Goal: Task Accomplishment & Management: Use online tool/utility

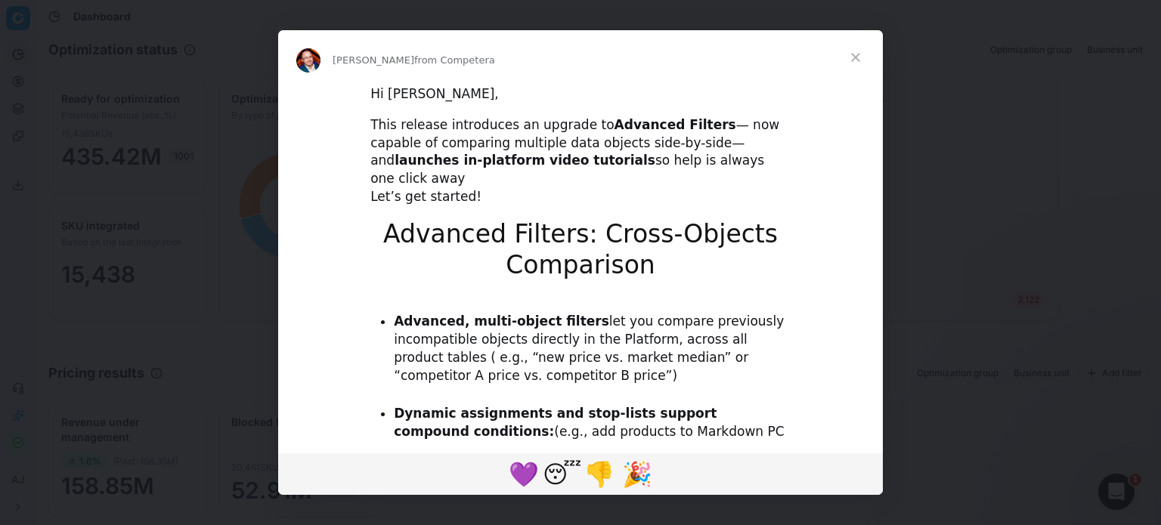
click at [856, 52] on span "Close" at bounding box center [856, 57] width 54 height 54
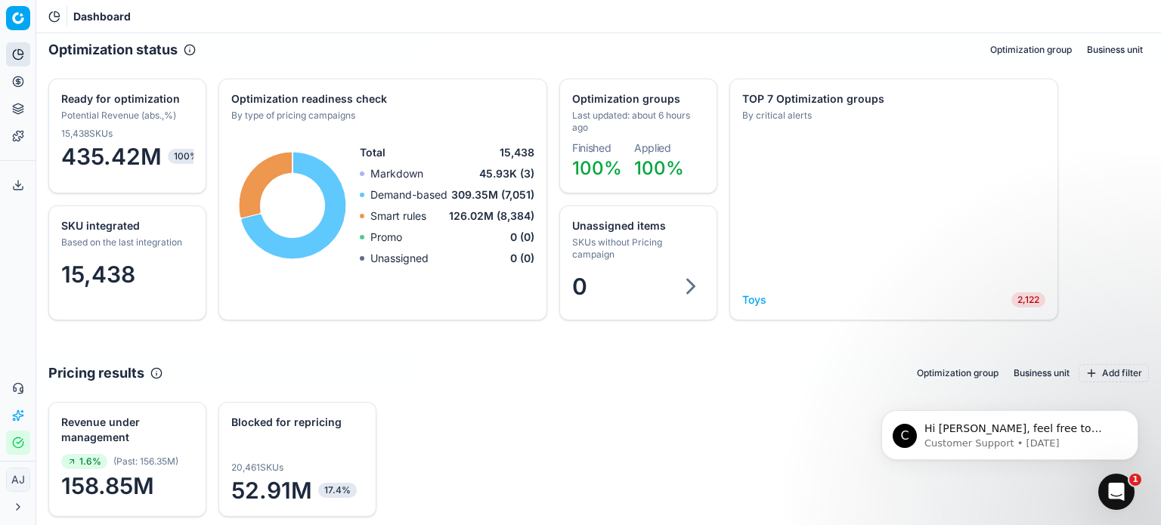
click at [754, 299] on link "Toys" at bounding box center [754, 300] width 24 height 15
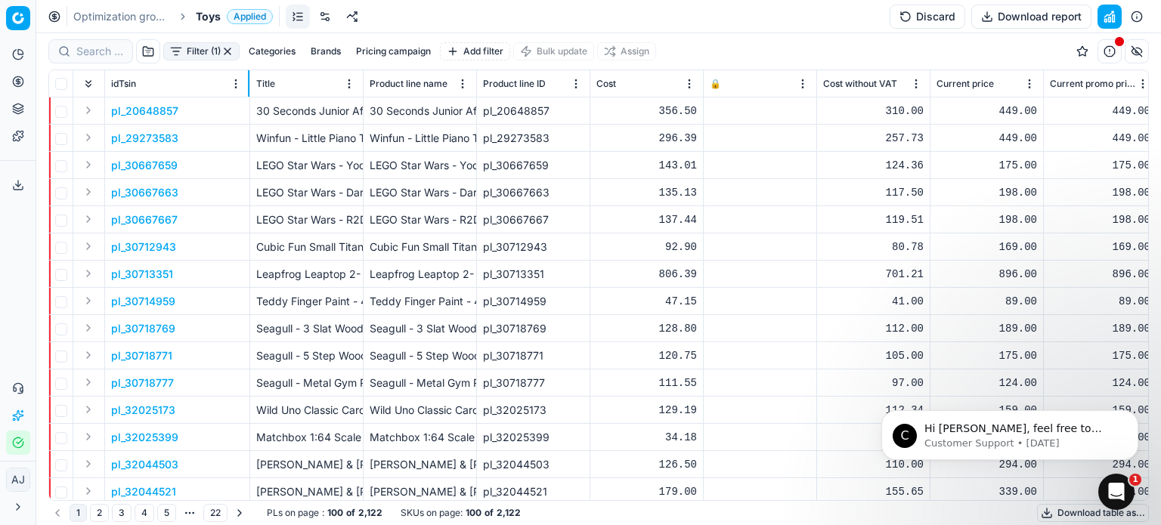
drag, startPoint x: 215, startPoint y: 91, endPoint x: 247, endPoint y: 91, distance: 31.8
click at [247, 91] on th "idTsin" at bounding box center [177, 83] width 145 height 27
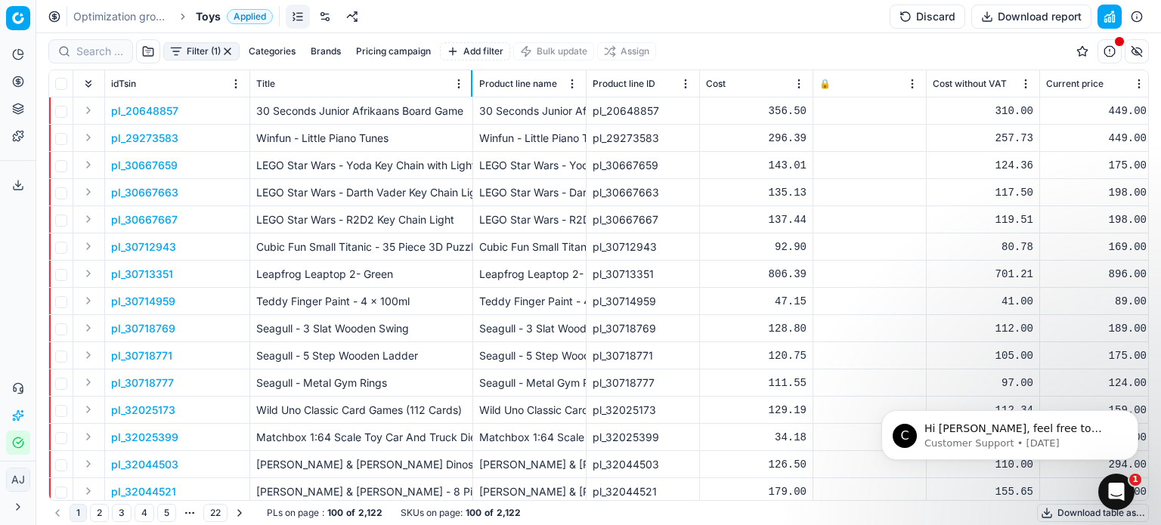
drag, startPoint x: 362, startPoint y: 91, endPoint x: 472, endPoint y: 91, distance: 109.6
click at [472, 91] on div at bounding box center [472, 83] width 2 height 26
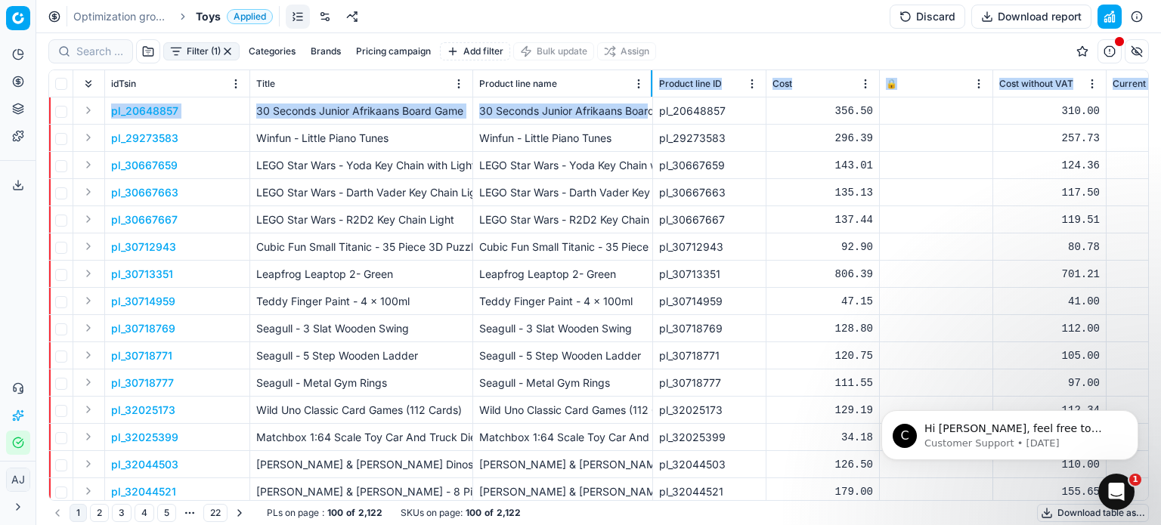
drag, startPoint x: 584, startPoint y: 91, endPoint x: 650, endPoint y: 98, distance: 67.0
click at [650, 98] on div "idTsin Title Product line name Product line ID Cost 🔒 Cost without VAT Current …" at bounding box center [598, 285] width 1099 height 430
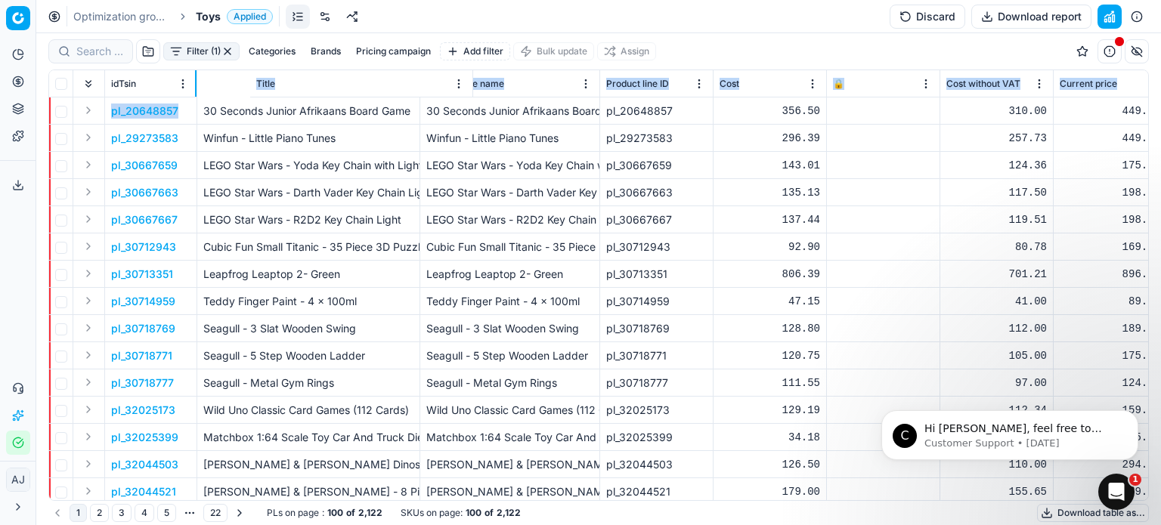
drag, startPoint x: 249, startPoint y: 92, endPoint x: 196, endPoint y: 104, distance: 54.1
click at [196, 104] on div "idTsin Title Product line name Product line ID Cost 🔒 Cost without VAT Current …" at bounding box center [598, 285] width 1099 height 430
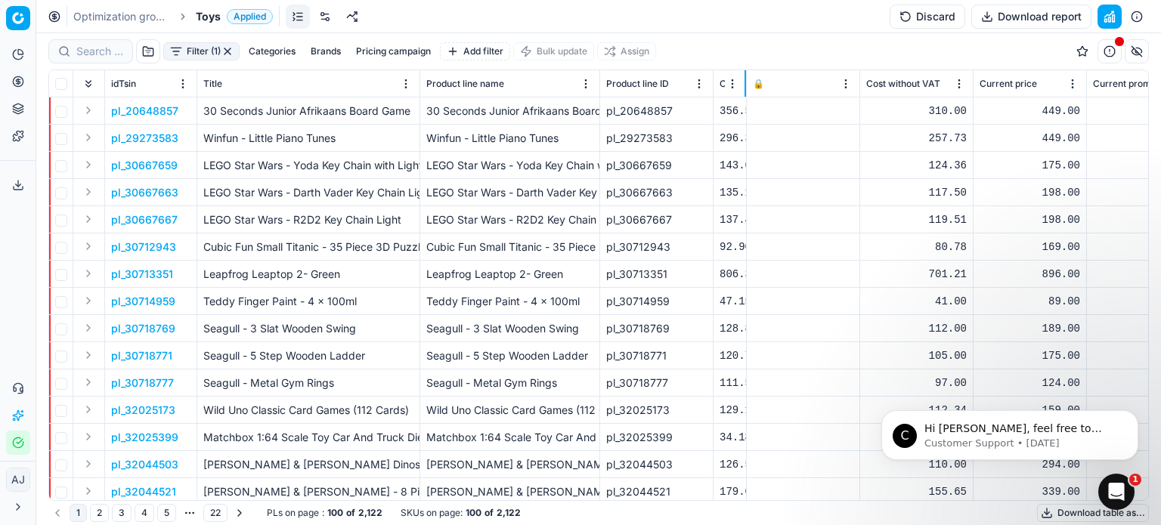
click at [744, 49] on div "Filter (1) Categories Brands Pricing campaign Add filter Bulk update Assign" at bounding box center [598, 51] width 1101 height 36
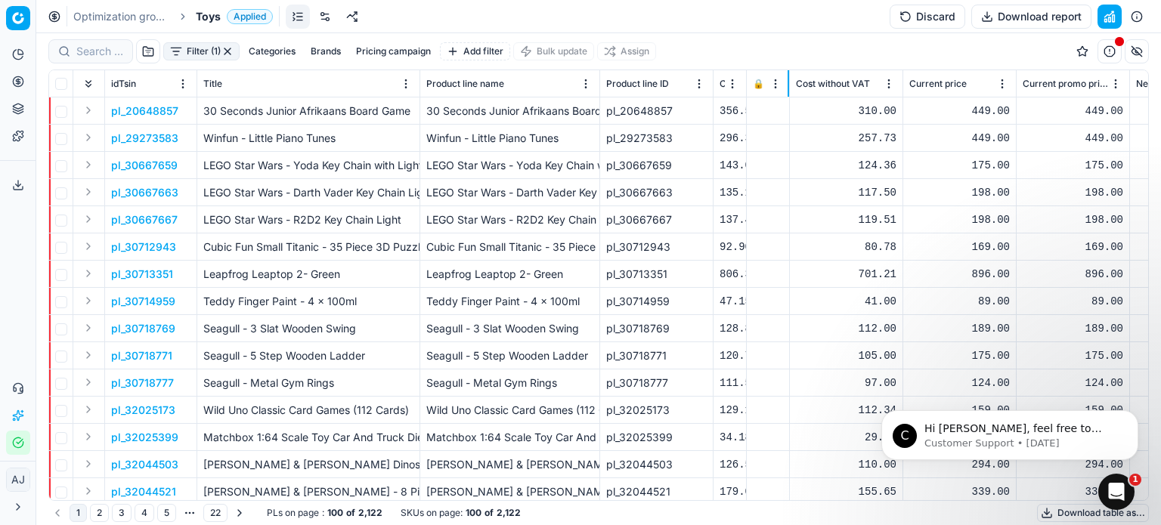
drag, startPoint x: 859, startPoint y: 79, endPoint x: 788, endPoint y: 92, distance: 71.6
click at [788, 92] on div at bounding box center [789, 83] width 2 height 26
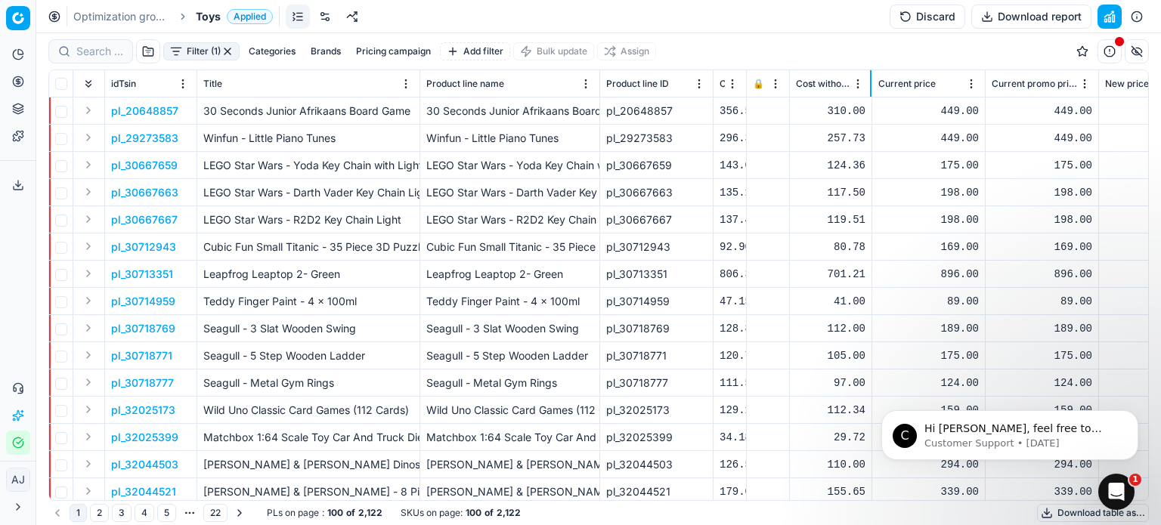
drag, startPoint x: 902, startPoint y: 87, endPoint x: 871, endPoint y: 91, distance: 31.2
click at [871, 91] on div at bounding box center [871, 83] width 2 height 26
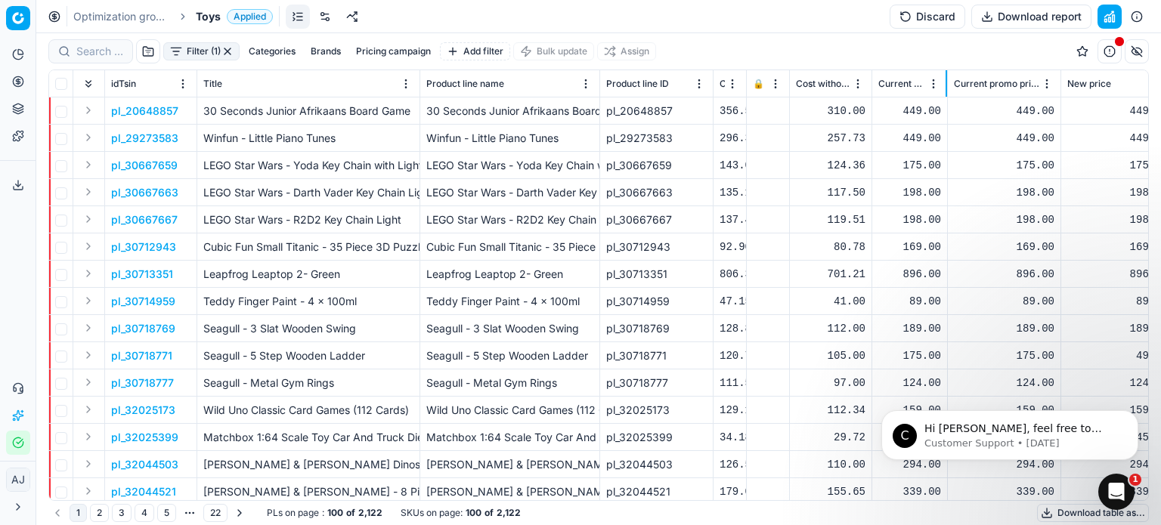
drag, startPoint x: 984, startPoint y: 92, endPoint x: 946, endPoint y: 95, distance: 37.9
click at [946, 95] on div at bounding box center [947, 83] width 2 height 26
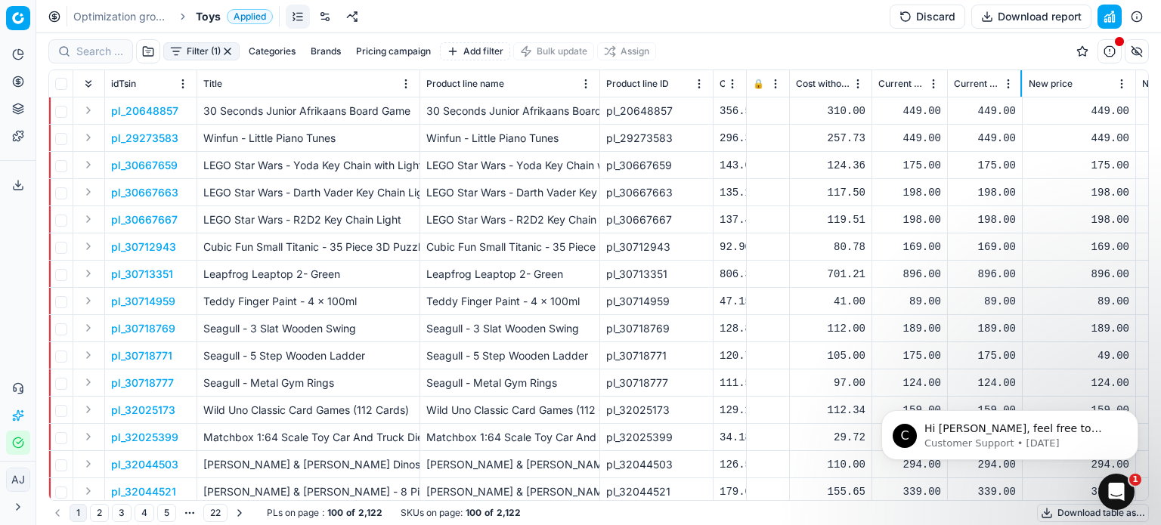
drag, startPoint x: 1060, startPoint y: 89, endPoint x: 1021, endPoint y: 96, distance: 39.1
click at [1021, 96] on div at bounding box center [1022, 83] width 2 height 26
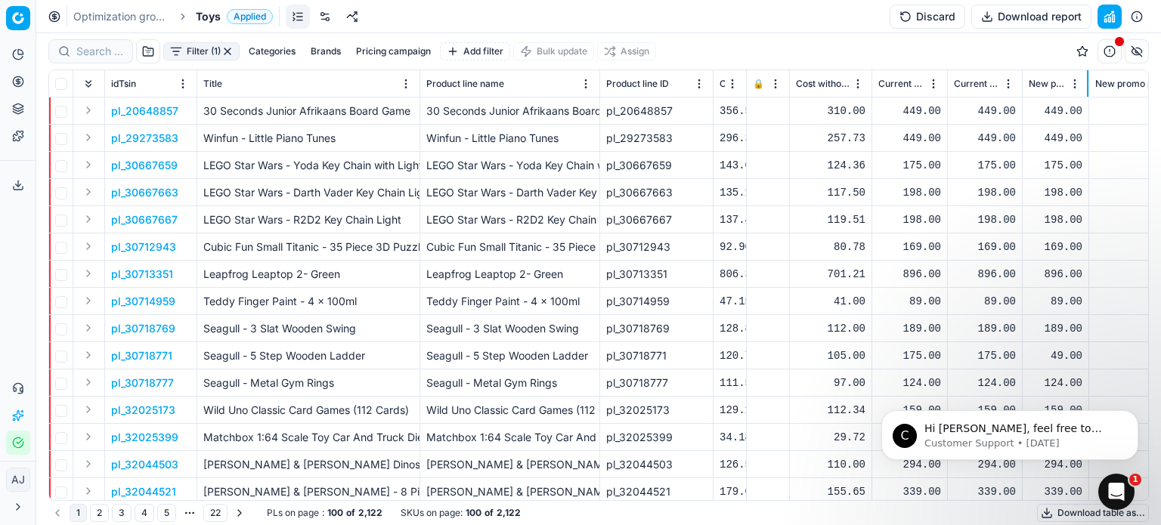
drag, startPoint x: 1135, startPoint y: 91, endPoint x: 1088, endPoint y: 94, distance: 47.0
click at [1088, 94] on div at bounding box center [1088, 83] width 2 height 26
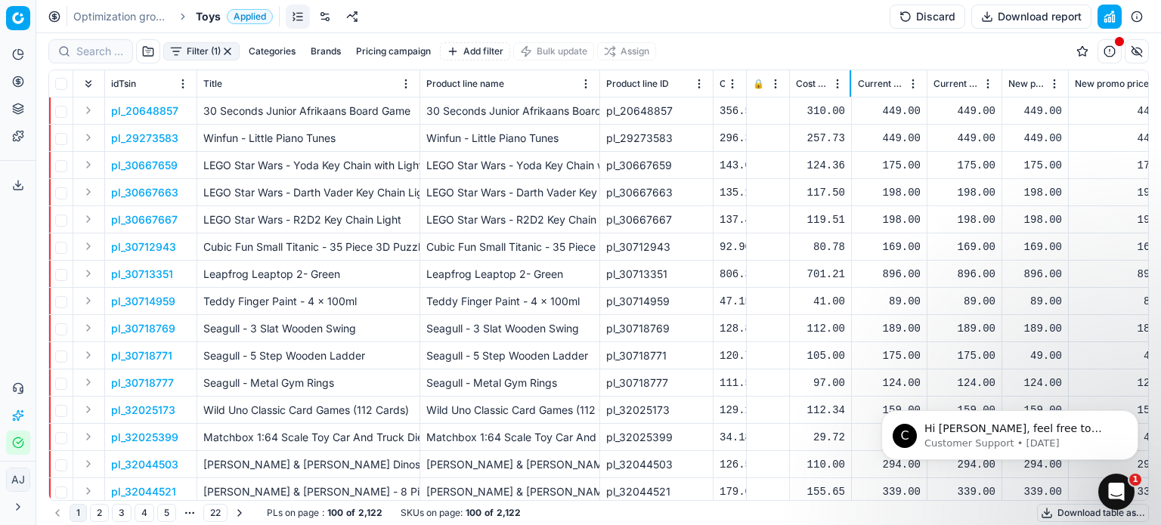
drag, startPoint x: 871, startPoint y: 91, endPoint x: 850, endPoint y: 95, distance: 20.8
click at [850, 95] on div at bounding box center [851, 83] width 2 height 26
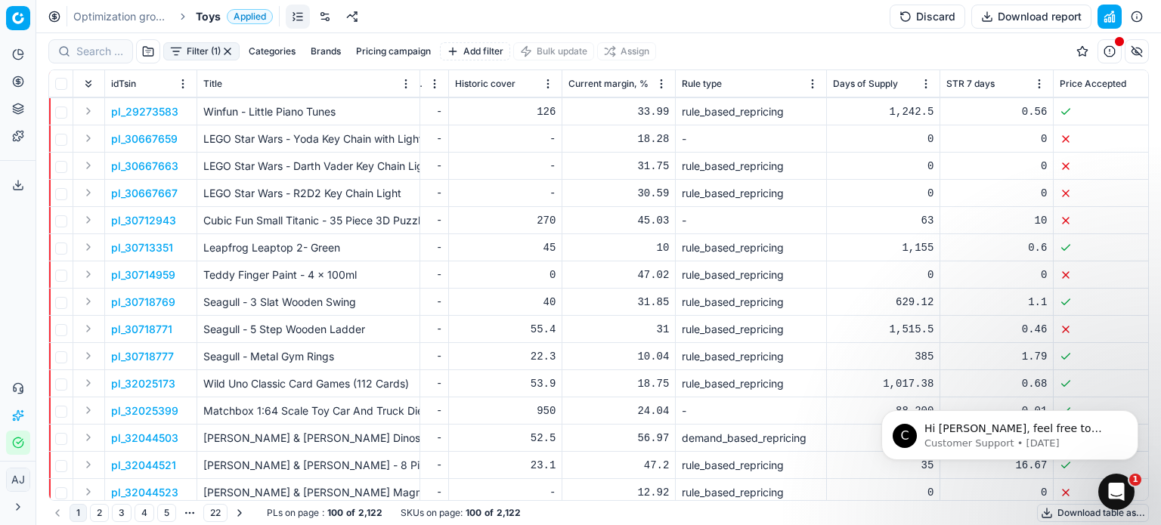
scroll to position [0, 5382]
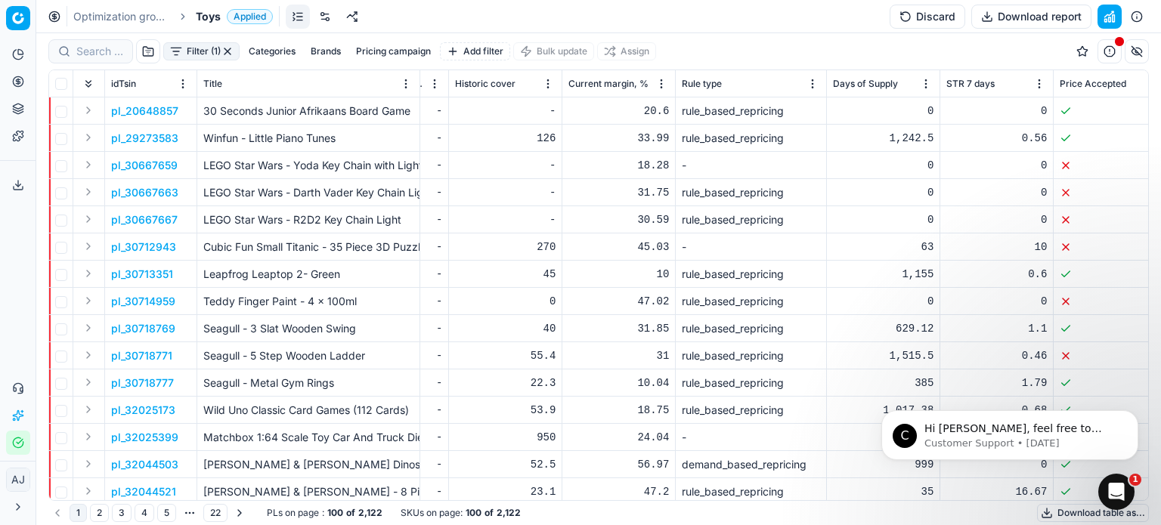
click at [792, 116] on div "rule_based_repricing" at bounding box center [751, 111] width 138 height 15
click at [815, 79] on html "Pricing platform Analytics Pricing Product portfolio Templates Export service 0…" at bounding box center [580, 262] width 1161 height 525
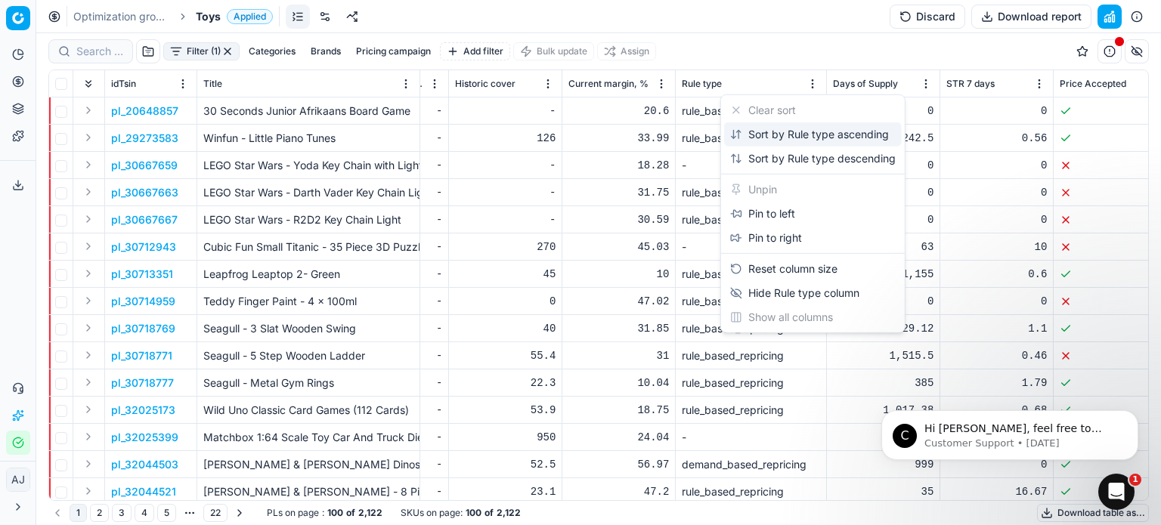
click at [826, 135] on div "Sort by Rule type ascending" at bounding box center [809, 134] width 159 height 15
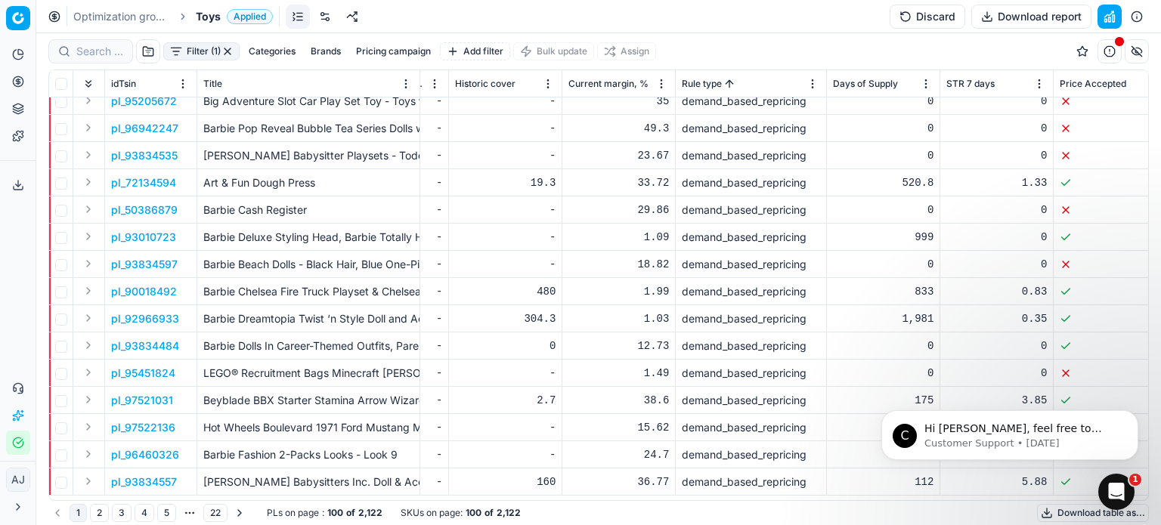
scroll to position [0, 5382]
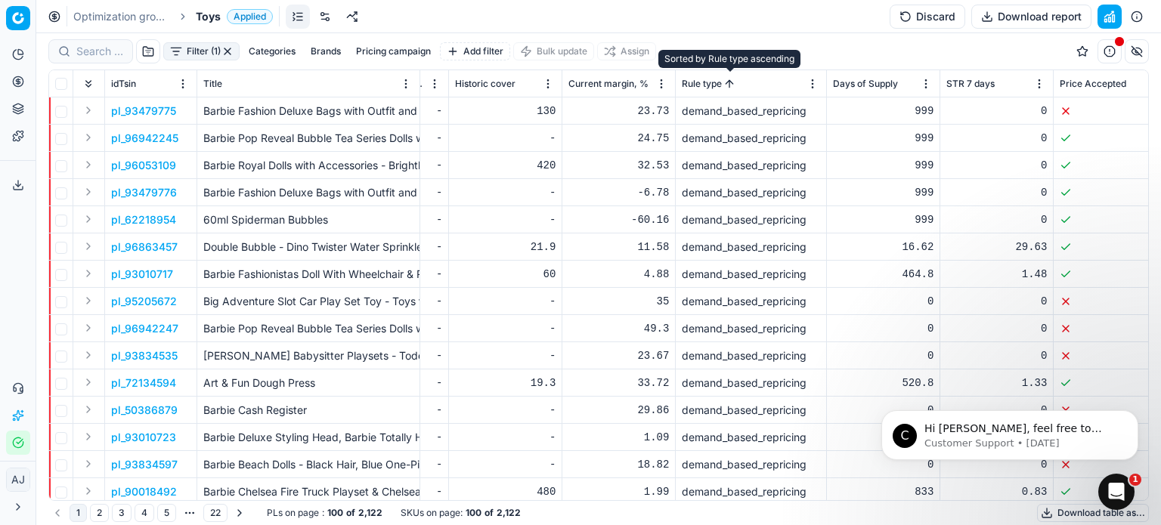
click at [731, 84] on button "Sorted by Rule type ascending" at bounding box center [729, 83] width 15 height 15
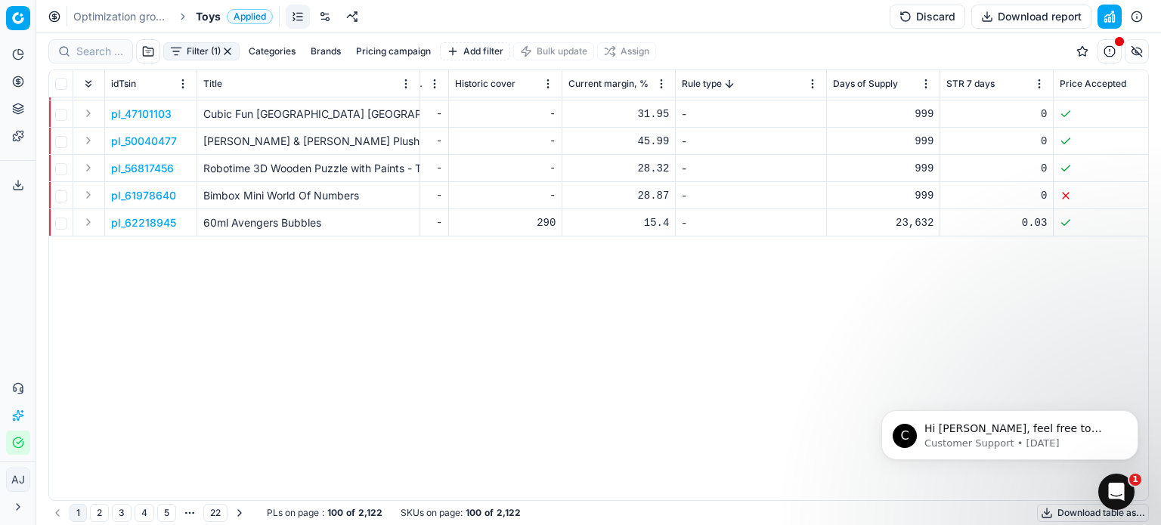
scroll to position [0, 5382]
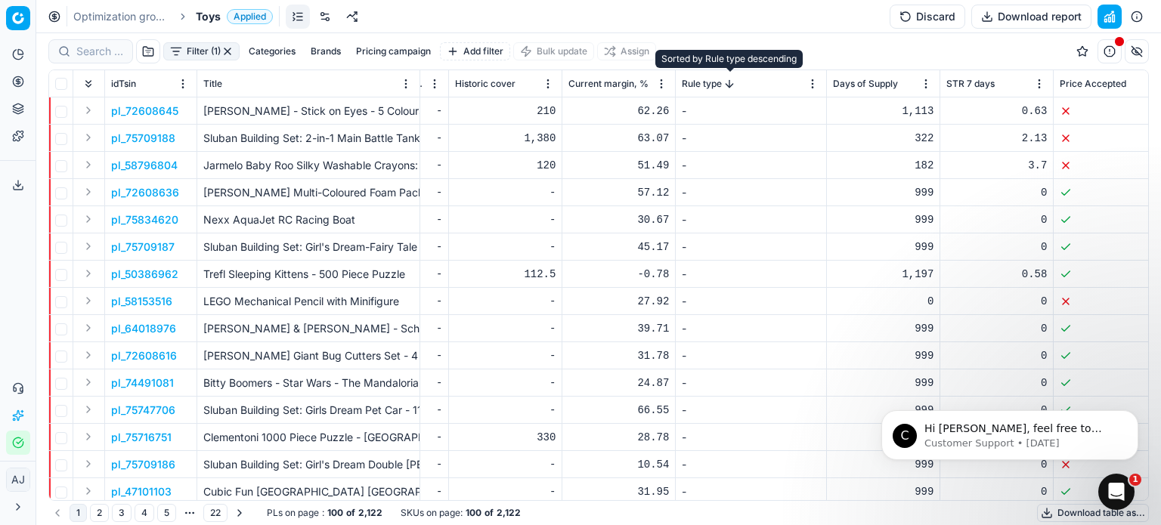
click at [728, 82] on button "Sorted by Rule type descending" at bounding box center [729, 83] width 15 height 15
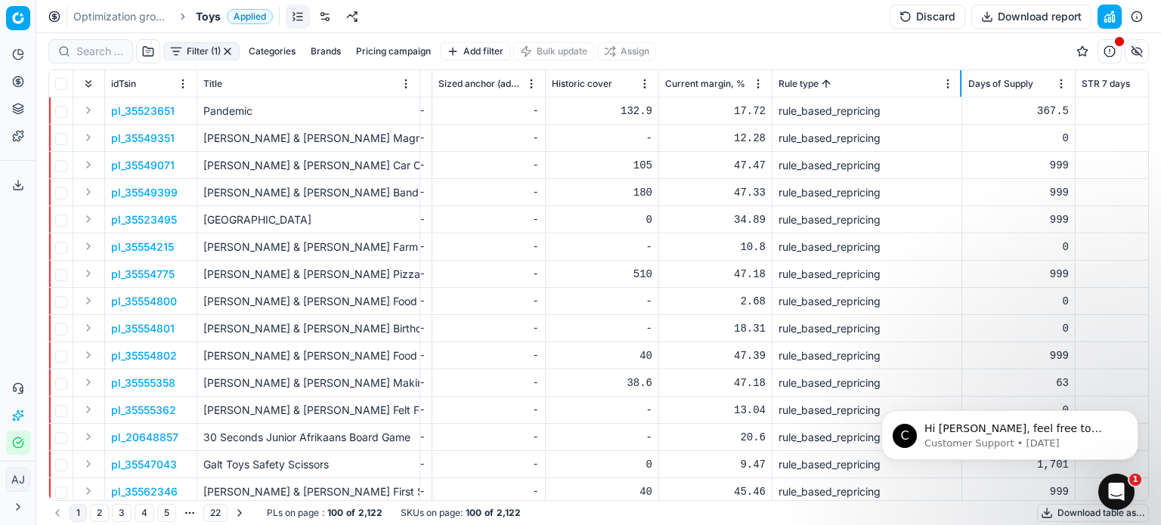
scroll to position [1352, 5286]
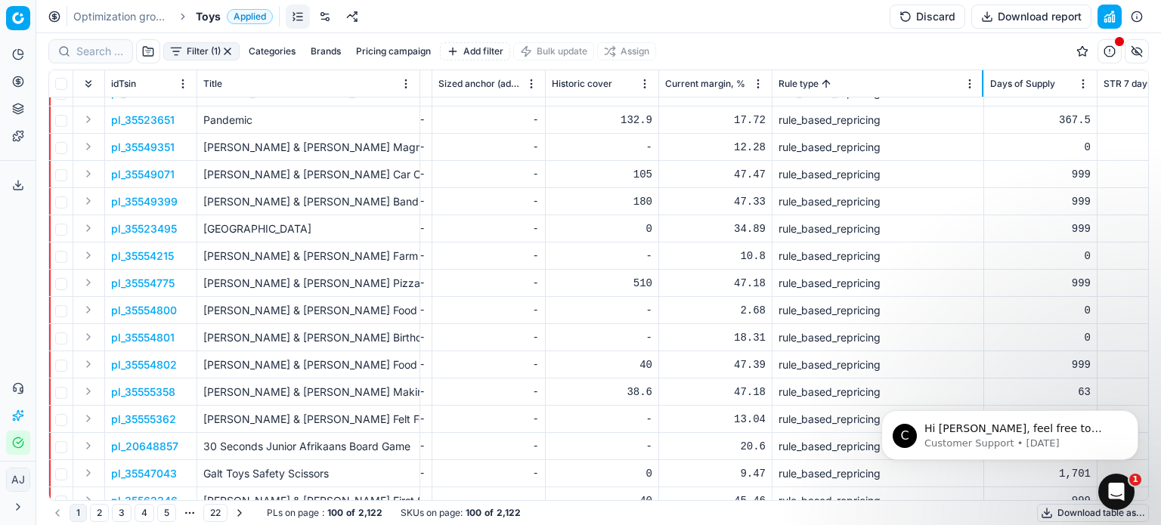
drag, startPoint x: 922, startPoint y: 77, endPoint x: 983, endPoint y: 84, distance: 60.9
click at [983, 84] on div at bounding box center [983, 83] width 2 height 26
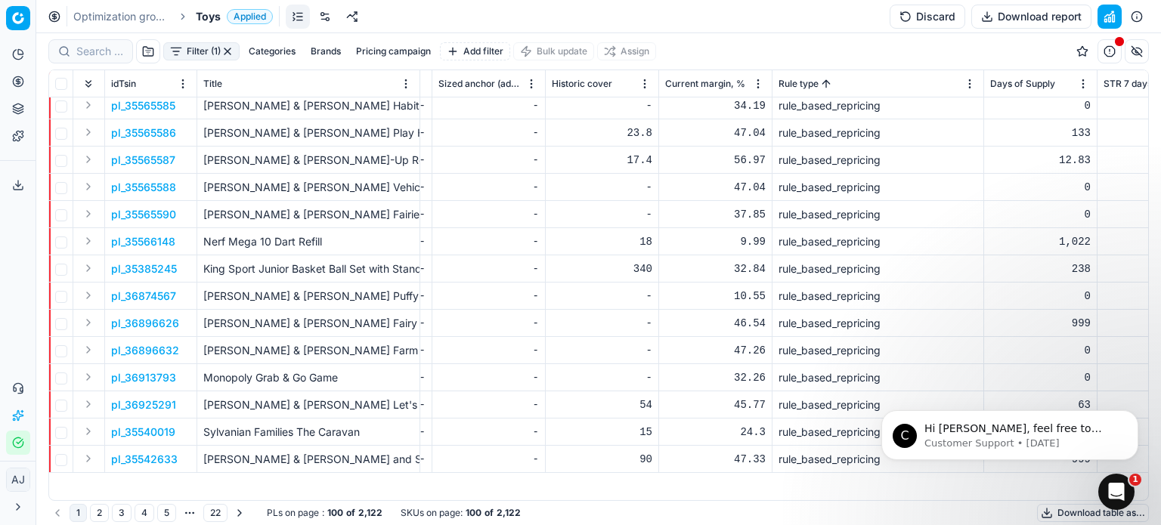
scroll to position [2178, 5286]
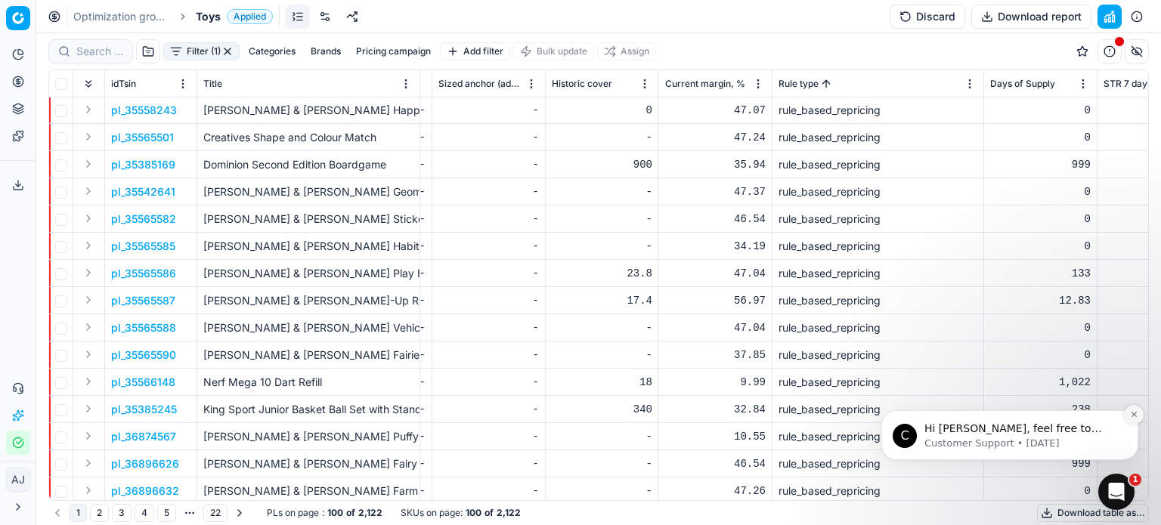
click at [1135, 413] on icon "Dismiss notification" at bounding box center [1133, 414] width 5 height 5
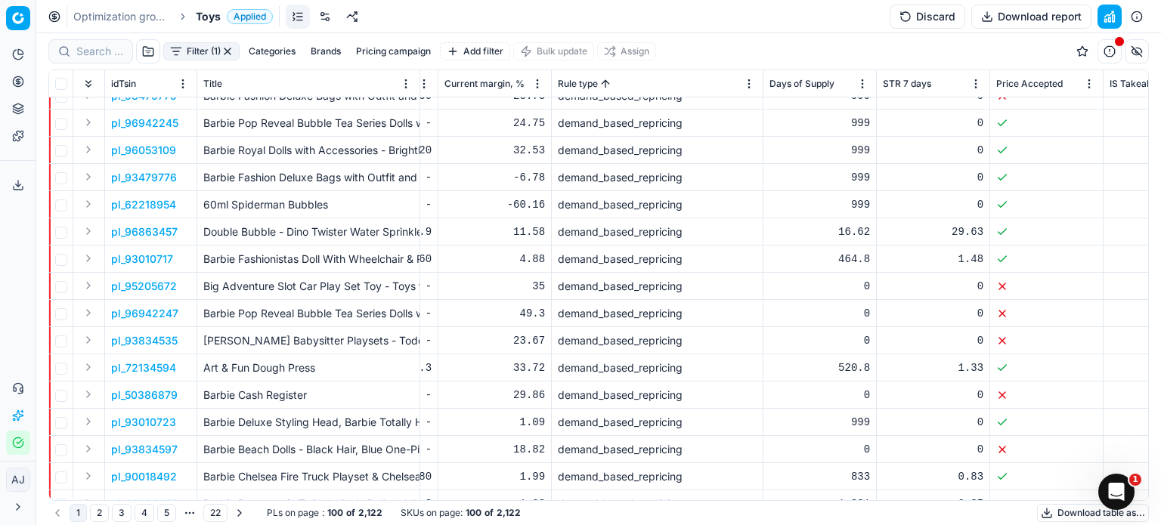
scroll to position [0, 5506]
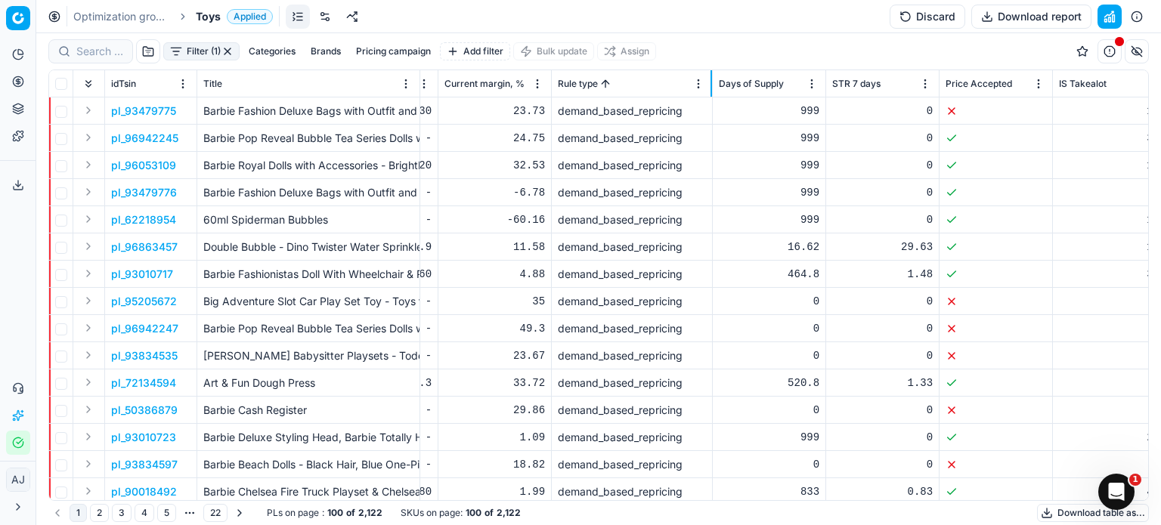
drag, startPoint x: 761, startPoint y: 85, endPoint x: 711, endPoint y: 94, distance: 51.5
click at [711, 94] on div at bounding box center [712, 83] width 2 height 26
click at [257, 14] on span "Applied" at bounding box center [250, 16] width 46 height 15
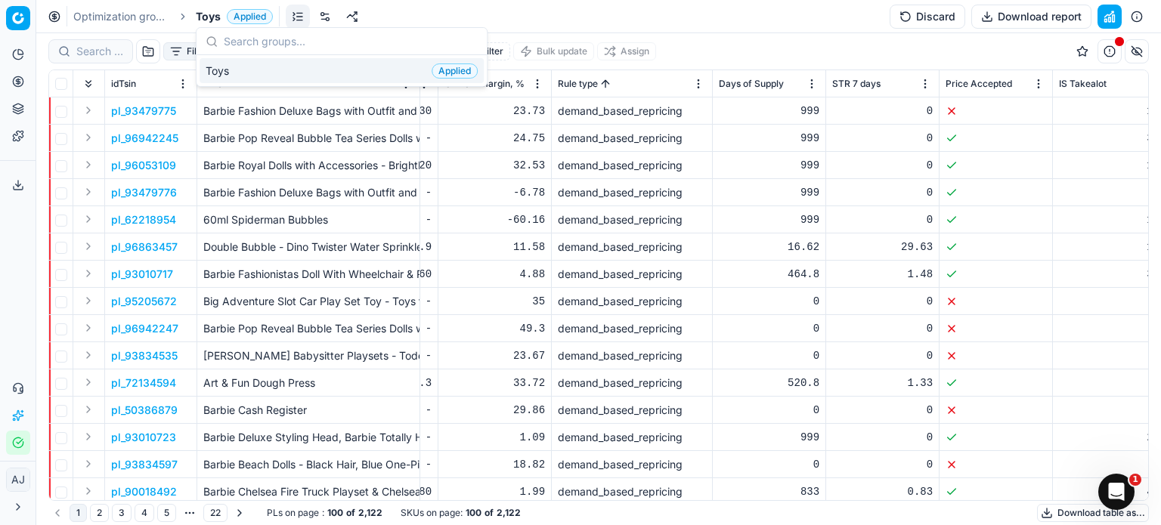
click at [853, 54] on div "Filter (1) Categories Brands Pricing campaign Add filter Bulk update Assign" at bounding box center [598, 51] width 1101 height 36
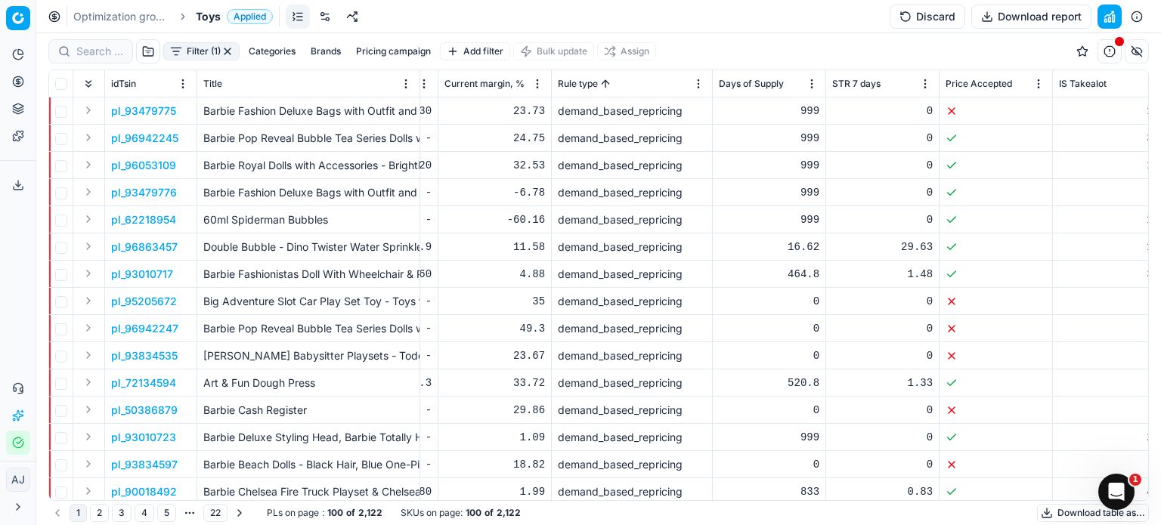
click at [288, 51] on button "Categories" at bounding box center [272, 51] width 59 height 18
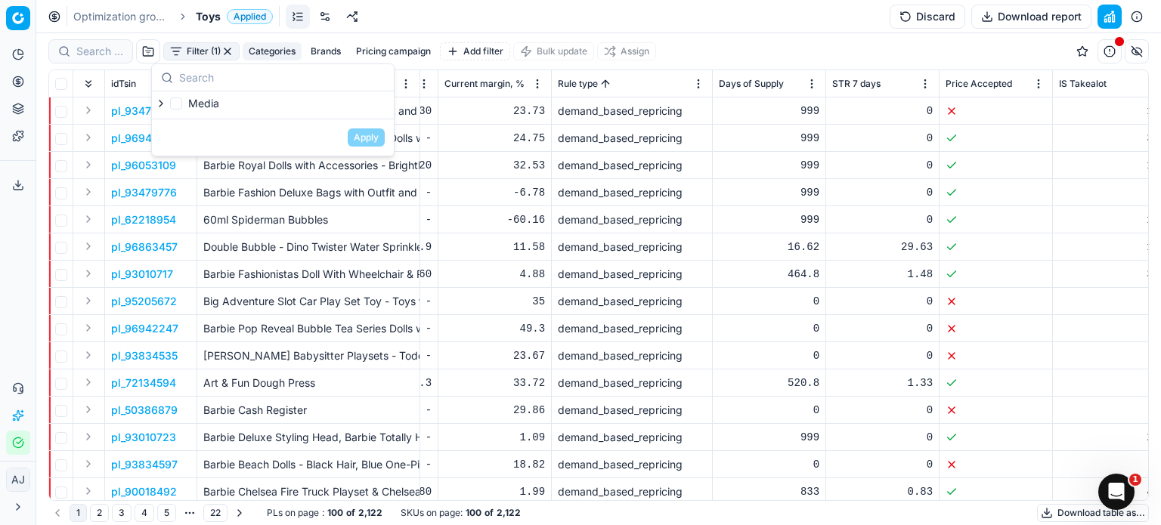
click at [160, 102] on icon "button" at bounding box center [161, 104] width 12 height 12
click at [233, 123] on span "Toys" at bounding box center [232, 122] width 23 height 13
click at [215, 123] on input "Toys" at bounding box center [209, 123] width 12 height 12
checkbox input "true"
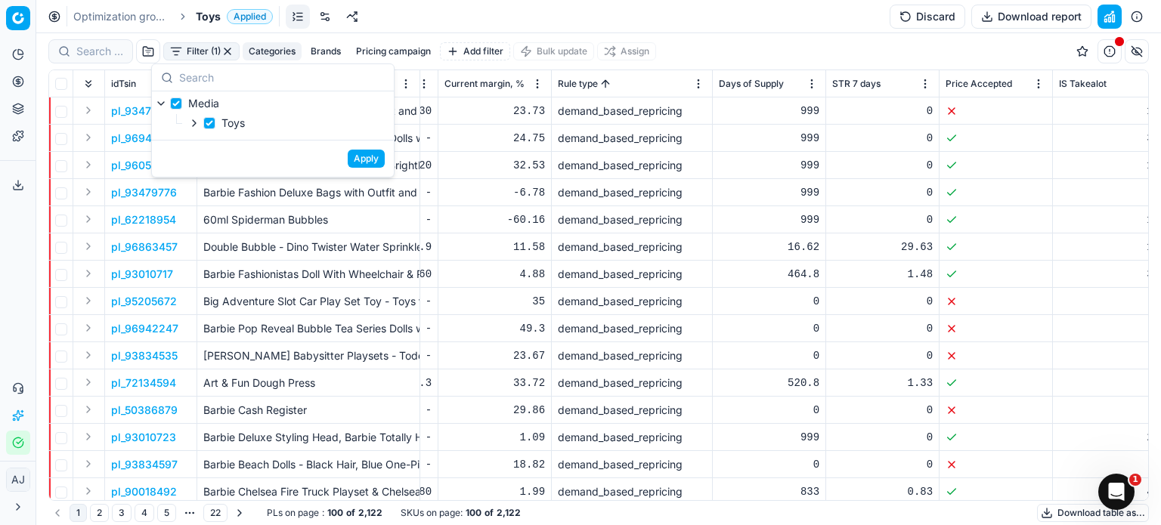
click at [372, 157] on button "Apply" at bounding box center [366, 159] width 37 height 18
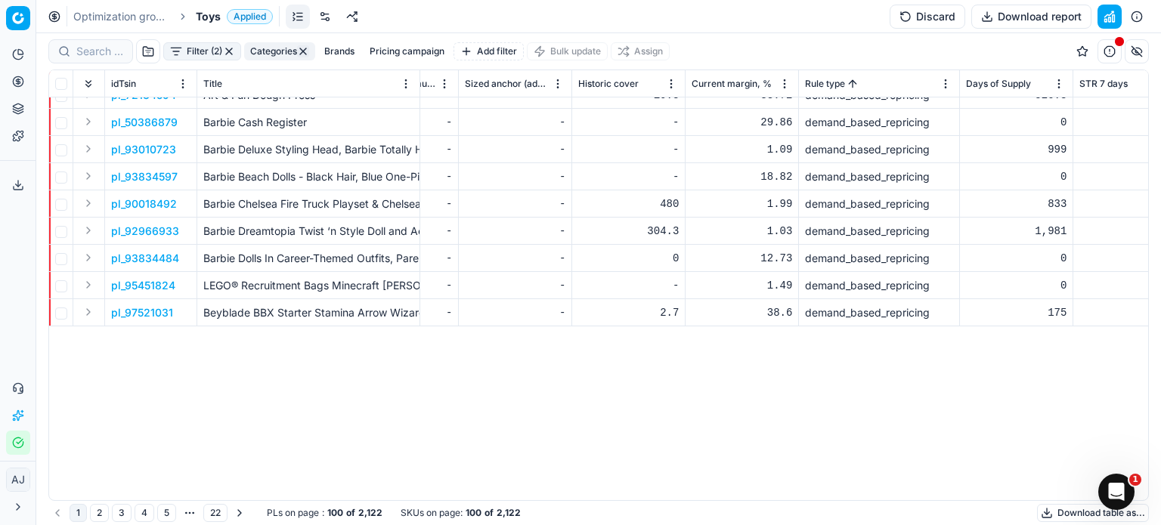
scroll to position [0, 5259]
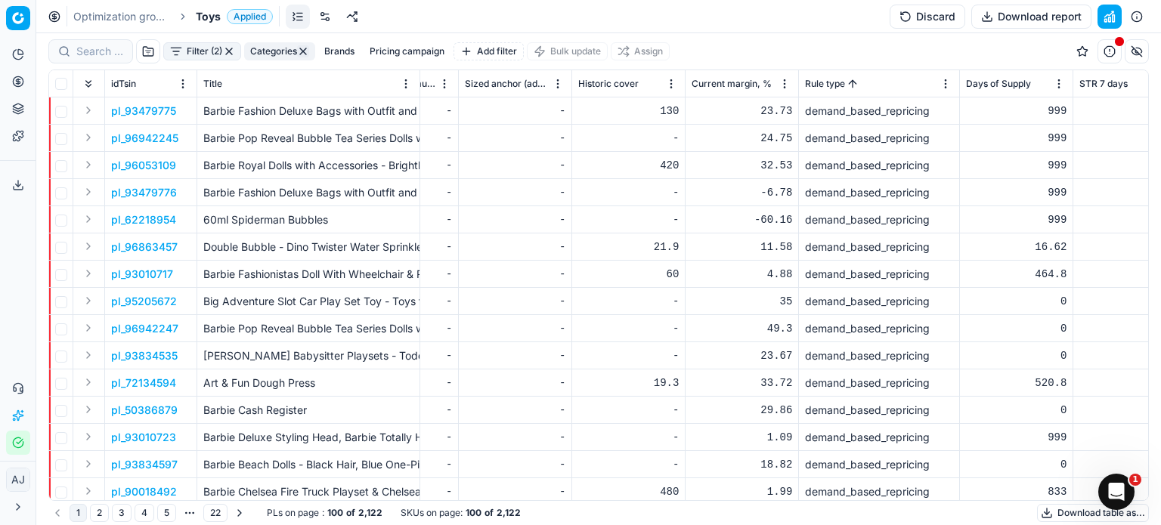
click at [686, 90] on th "Current margin, %" at bounding box center [742, 83] width 113 height 27
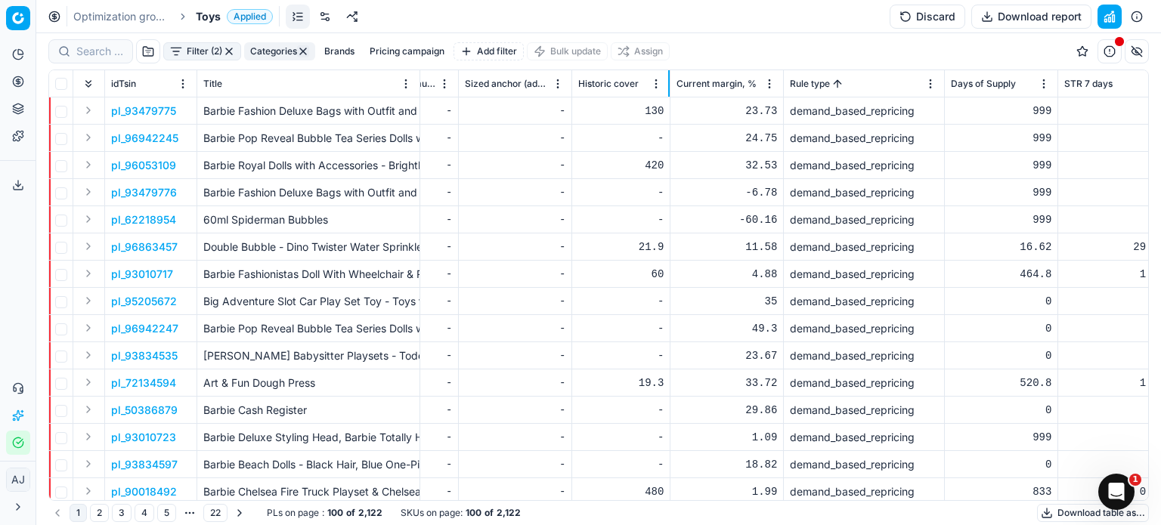
drag, startPoint x: 683, startPoint y: 86, endPoint x: 668, endPoint y: 90, distance: 15.6
click at [668, 90] on div at bounding box center [669, 83] width 2 height 26
click at [22, 18] on html "Pricing platform Analytics Pricing Product portfolio Templates Export service 0…" at bounding box center [580, 262] width 1161 height 525
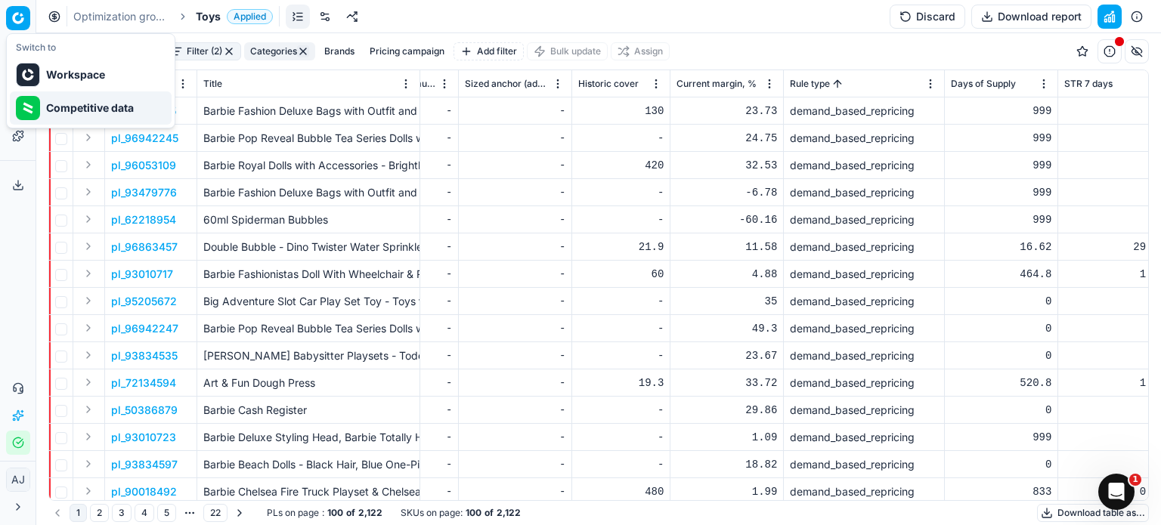
click at [62, 106] on div "Competitive data" at bounding box center [91, 107] width 162 height 33
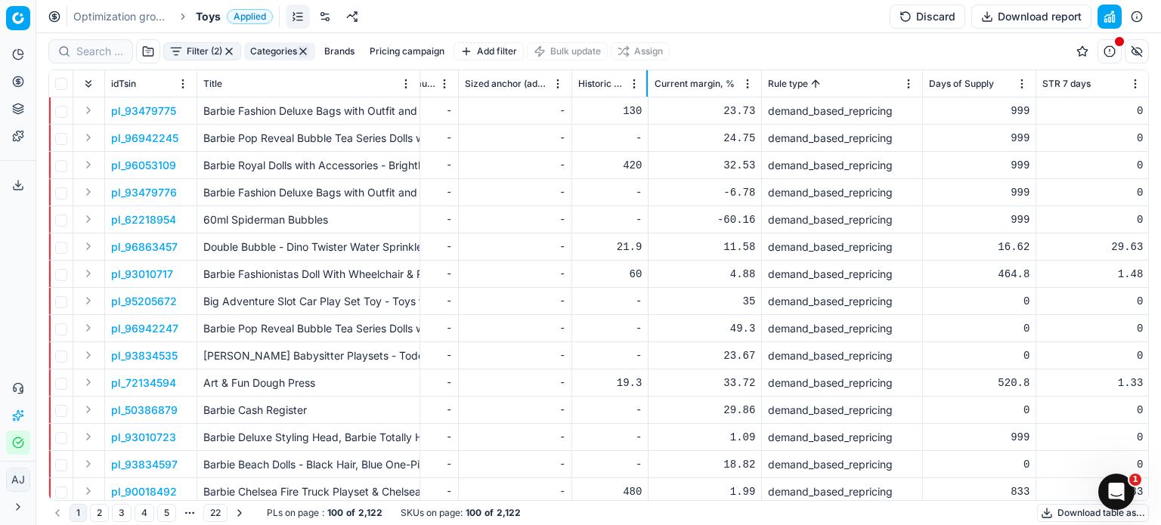
drag, startPoint x: 668, startPoint y: 89, endPoint x: 646, endPoint y: 91, distance: 22.0
click at [646, 91] on div at bounding box center [647, 83] width 2 height 26
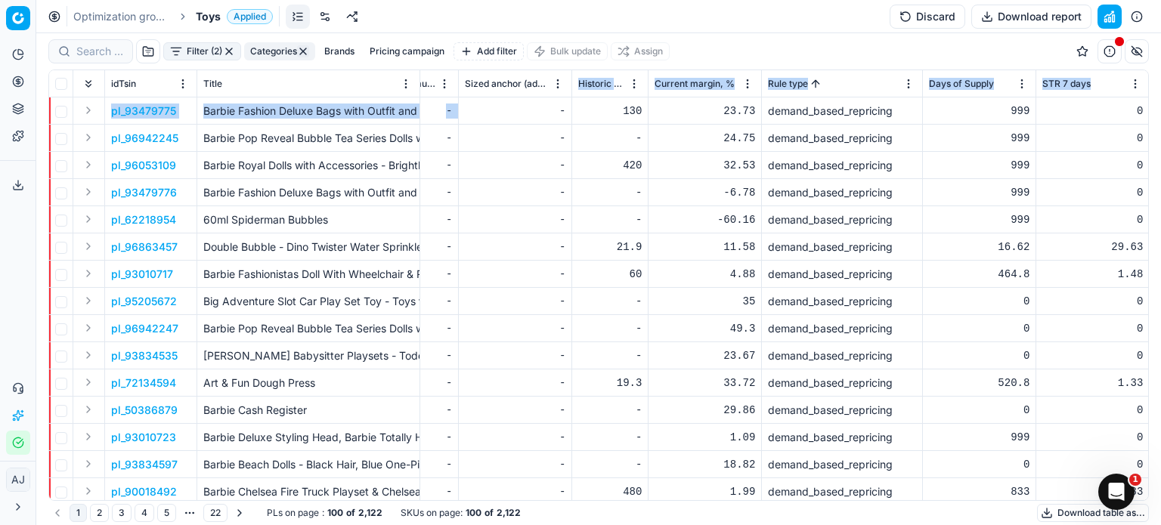
drag, startPoint x: 568, startPoint y: 87, endPoint x: 538, endPoint y: 98, distance: 32.0
click at [538, 98] on div "idTsin Title Product line name Product line ID Cost 🔒 Cost without VAT Current …" at bounding box center [598, 285] width 1099 height 430
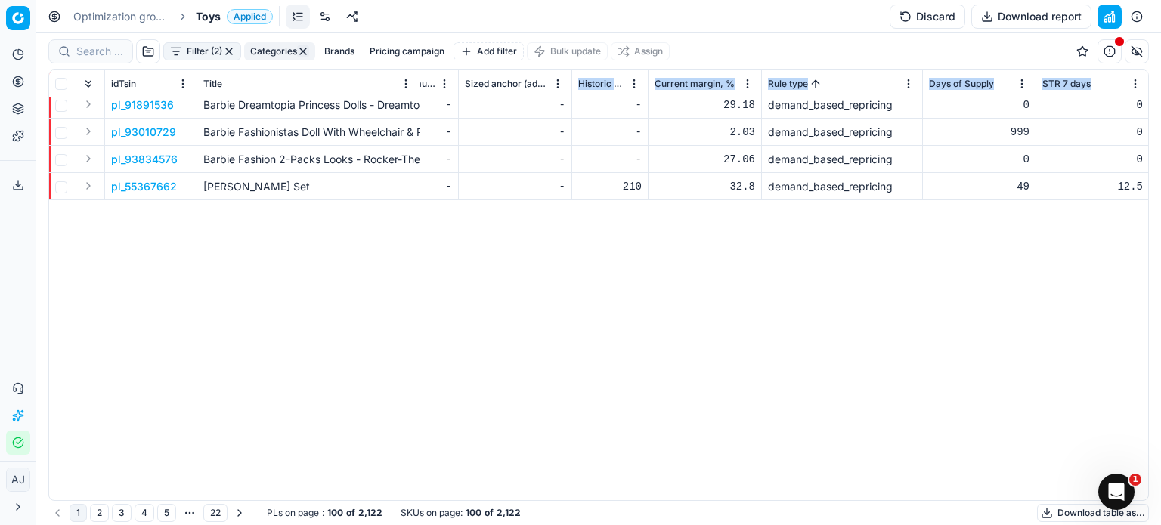
scroll to position [320, 5259]
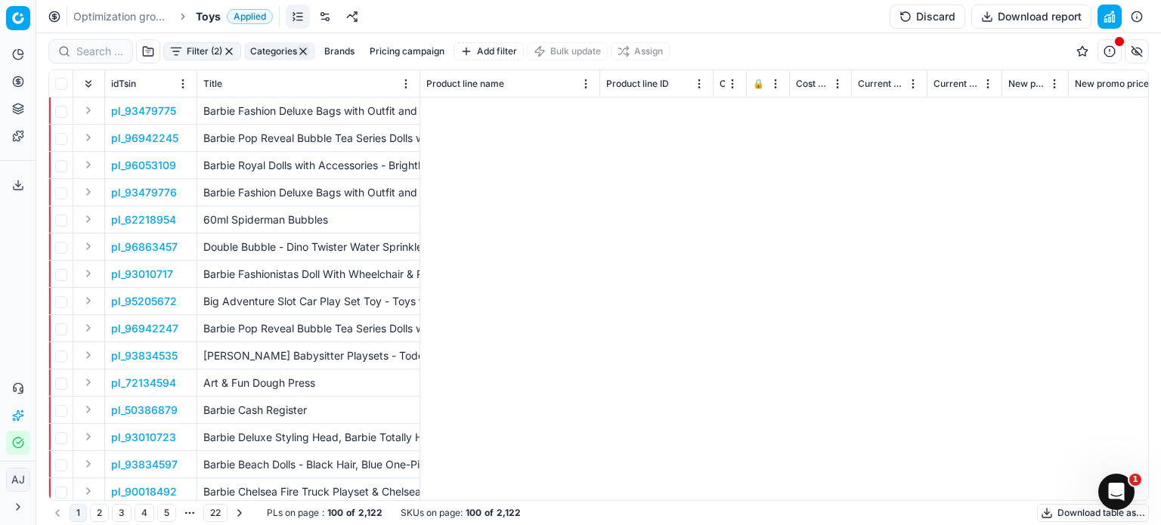
scroll to position [0, 5259]
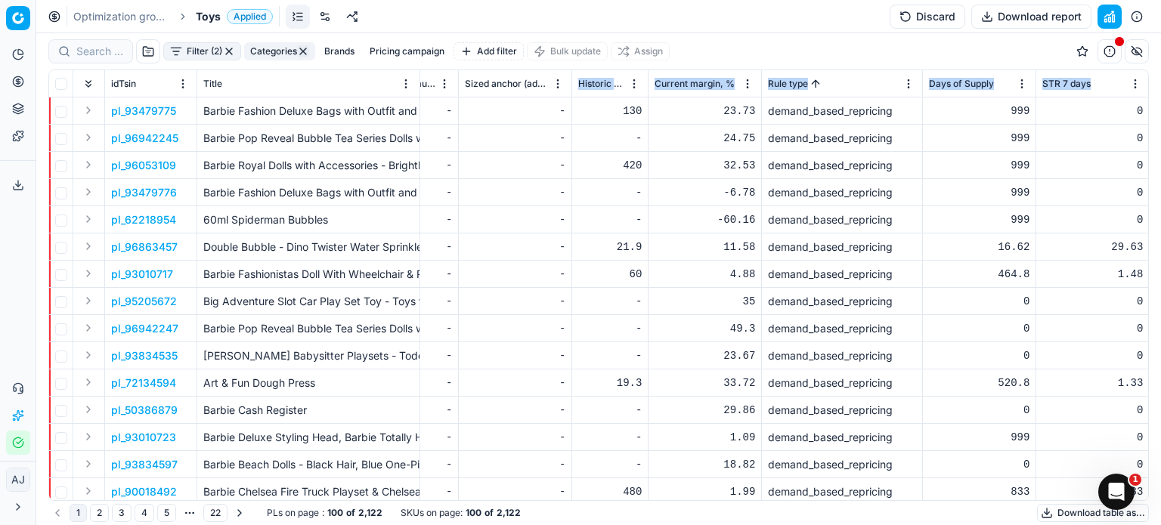
click at [94, 512] on button "2" at bounding box center [99, 513] width 19 height 18
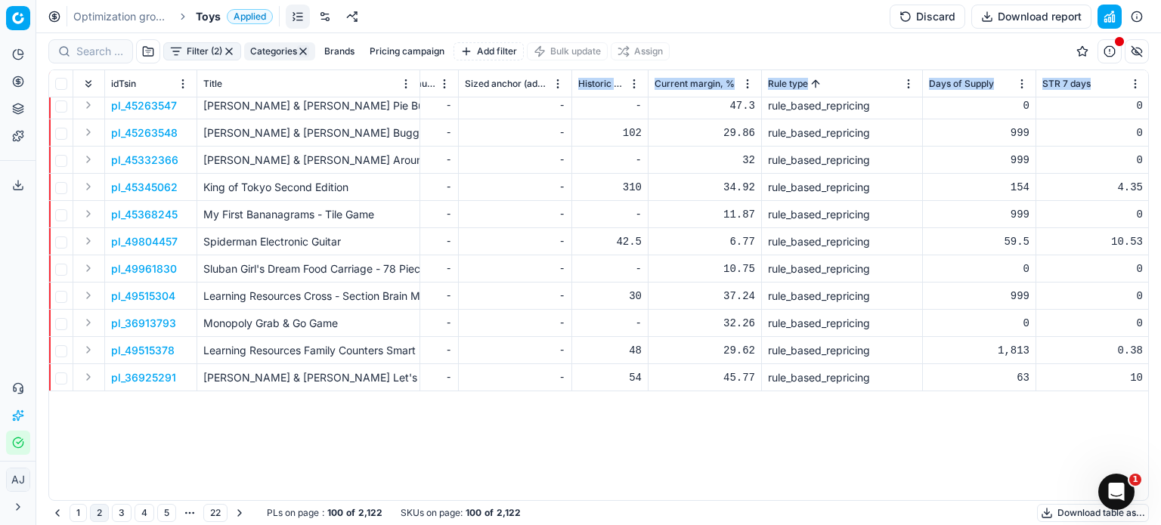
scroll to position [2102, 5259]
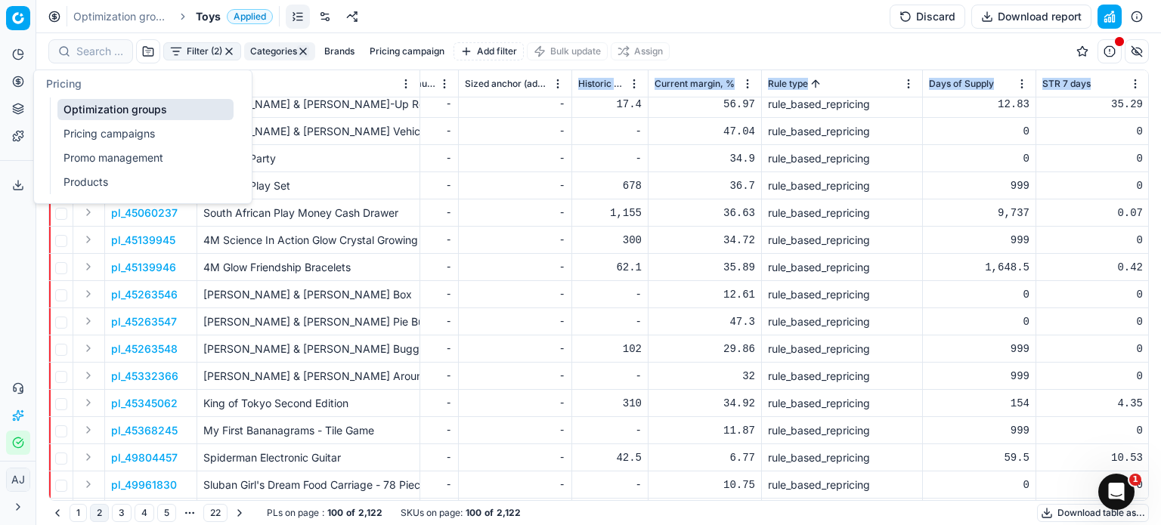
click at [102, 135] on link "Pricing campaigns" at bounding box center [145, 133] width 176 height 21
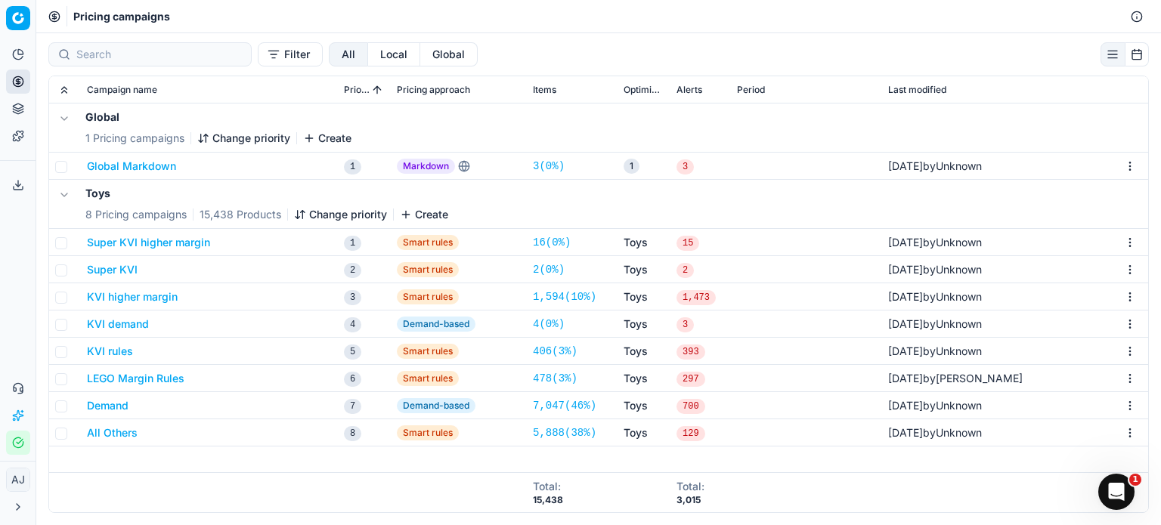
click at [118, 349] on button "KVI rules" at bounding box center [110, 351] width 46 height 15
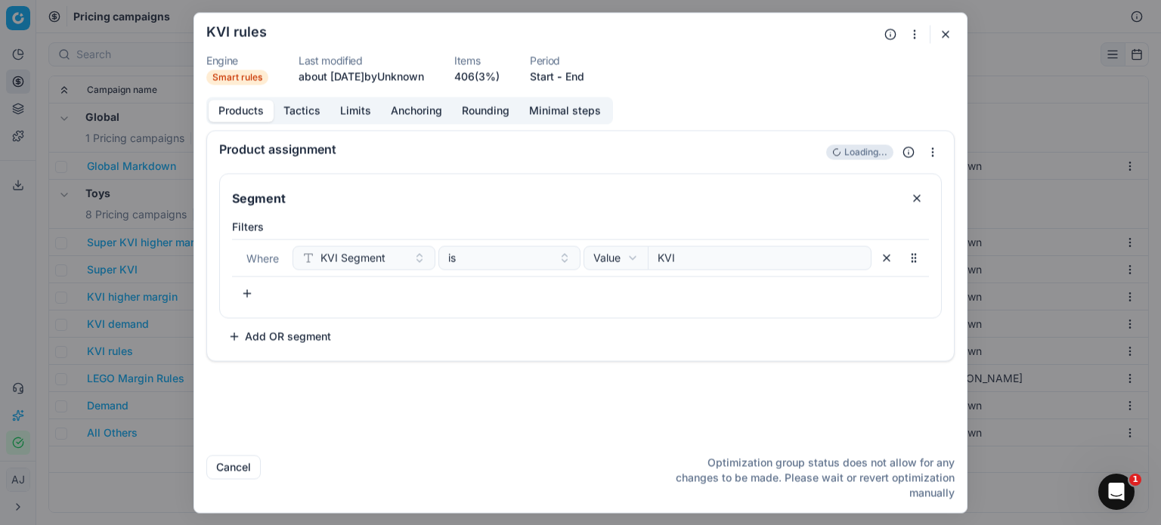
click at [949, 33] on button "button" at bounding box center [946, 34] width 18 height 18
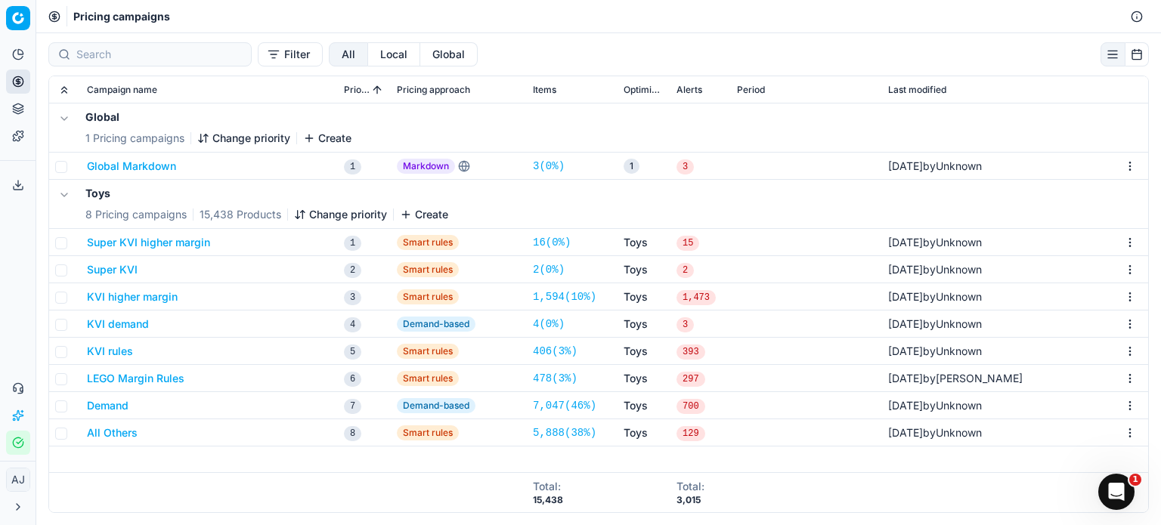
click at [127, 374] on button "LEGO Margin Rules" at bounding box center [136, 378] width 98 height 15
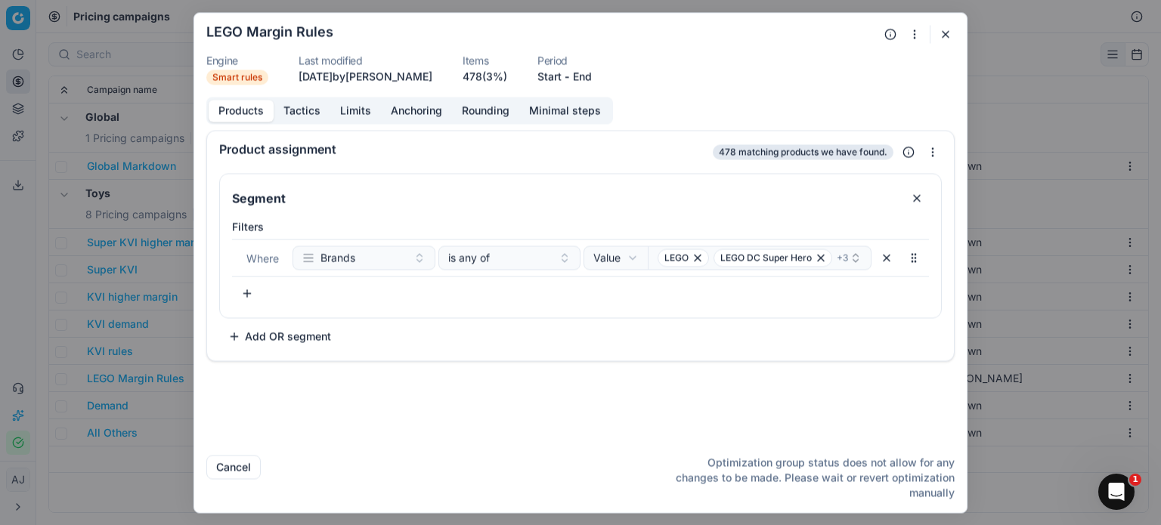
click at [305, 108] on button "Tactics" at bounding box center [302, 111] width 57 height 22
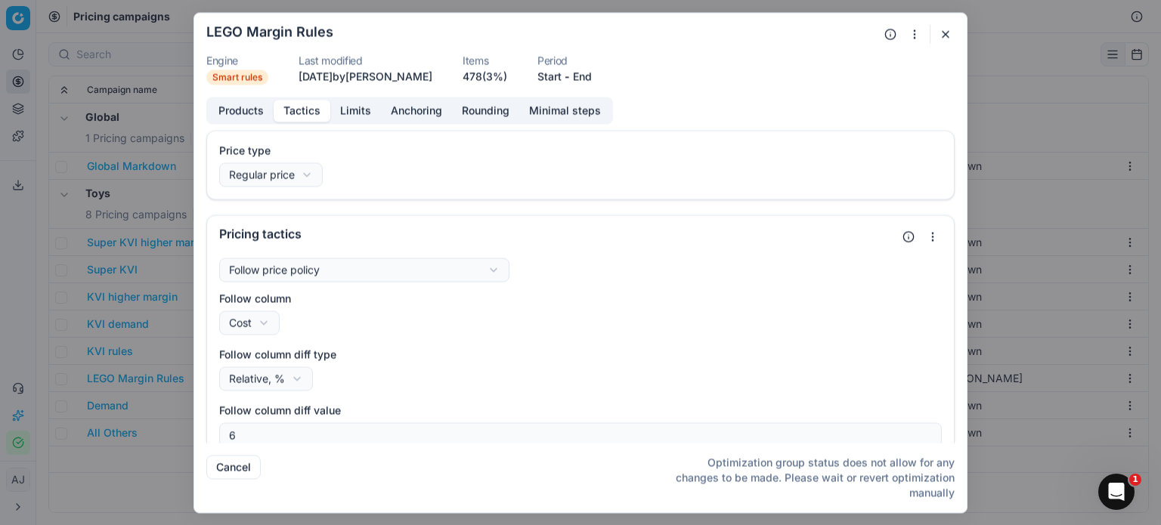
click at [357, 108] on button "Limits" at bounding box center [355, 111] width 51 height 22
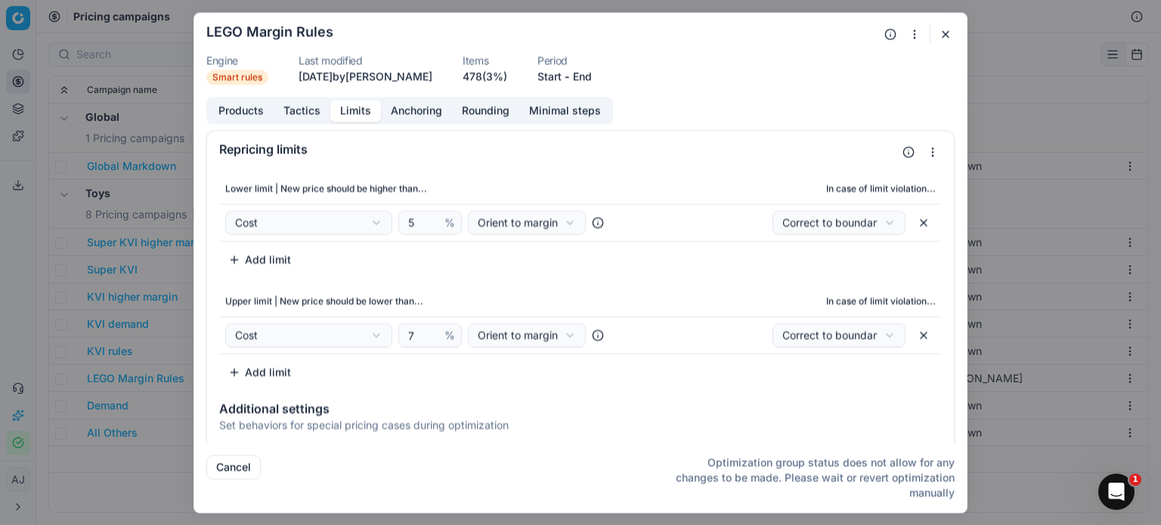
click at [946, 36] on button "button" at bounding box center [946, 34] width 18 height 18
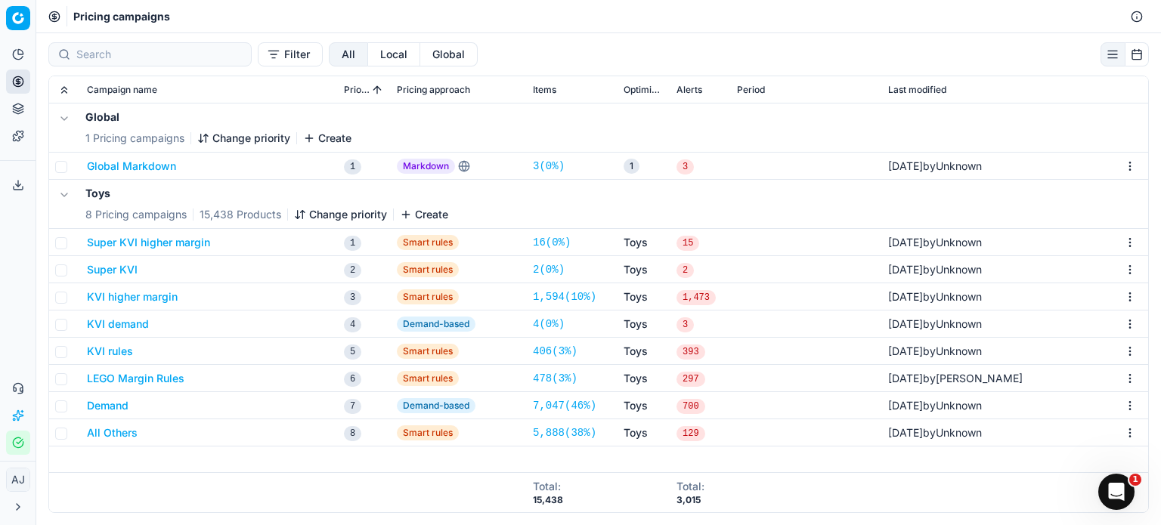
click at [152, 295] on button "KVI higher margin" at bounding box center [132, 297] width 91 height 15
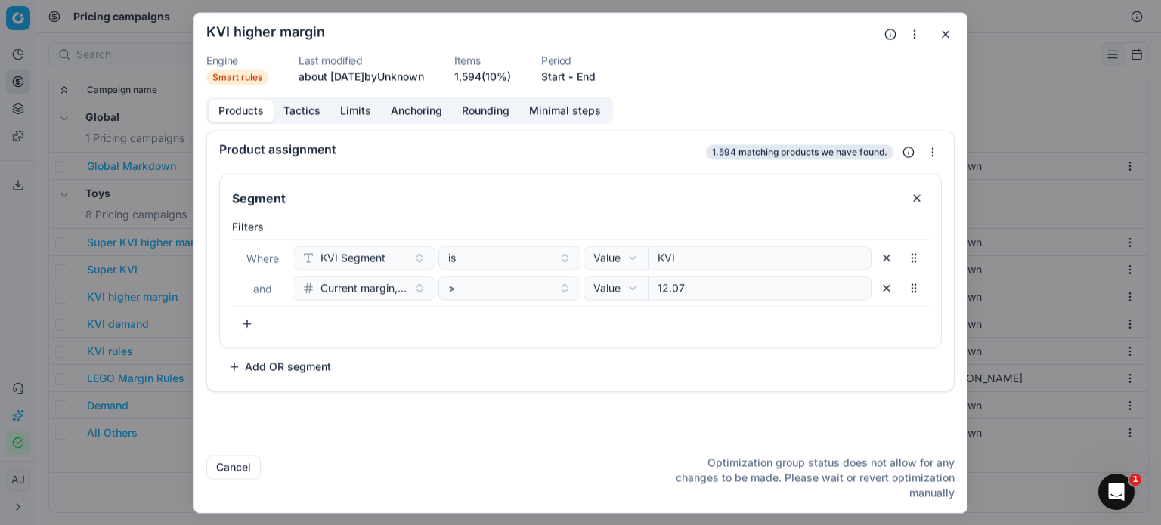
click at [360, 106] on button "Limits" at bounding box center [355, 111] width 51 height 22
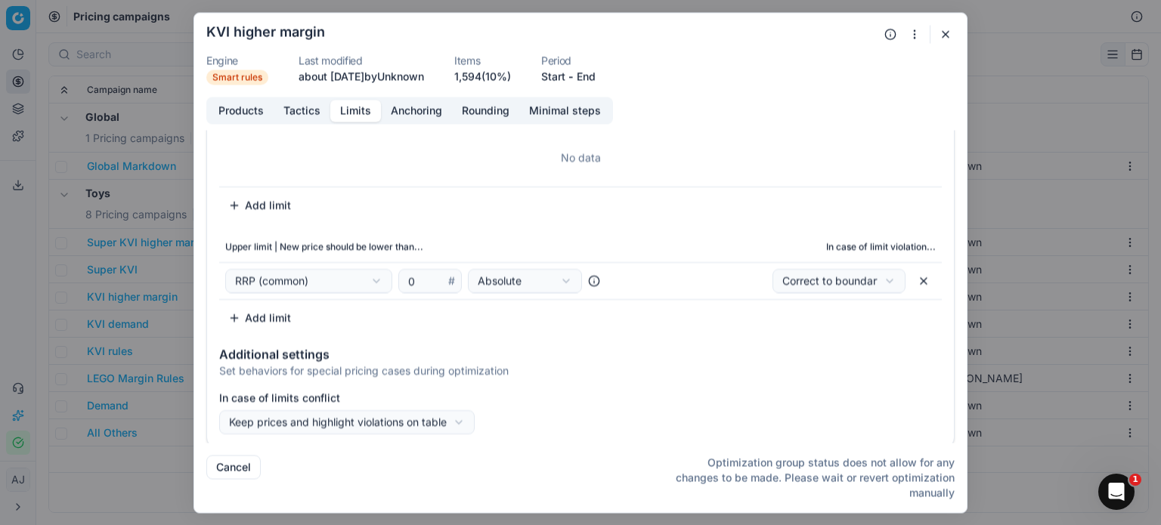
scroll to position [79, 0]
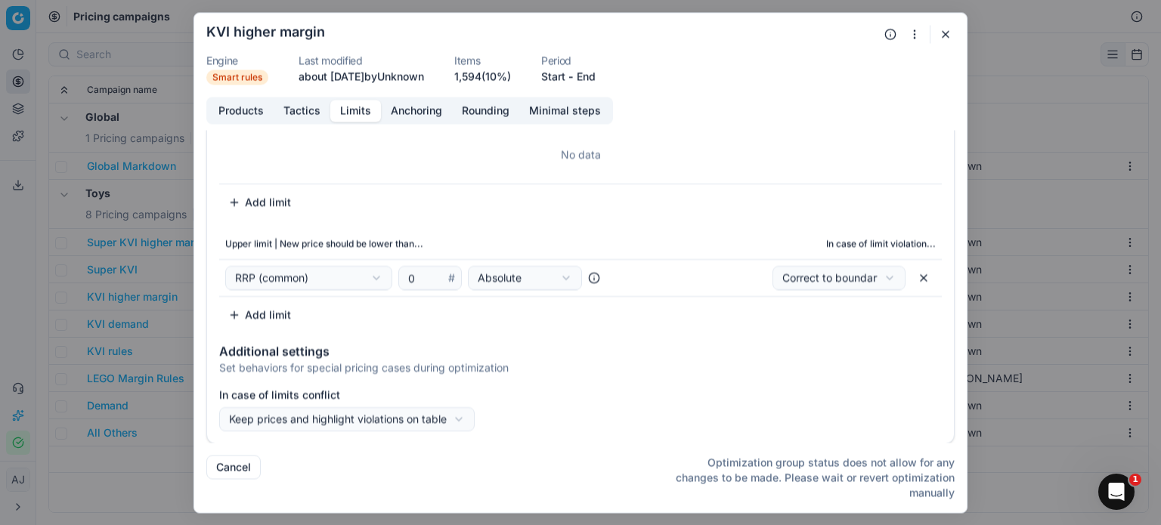
click at [291, 111] on button "Tactics" at bounding box center [302, 111] width 57 height 22
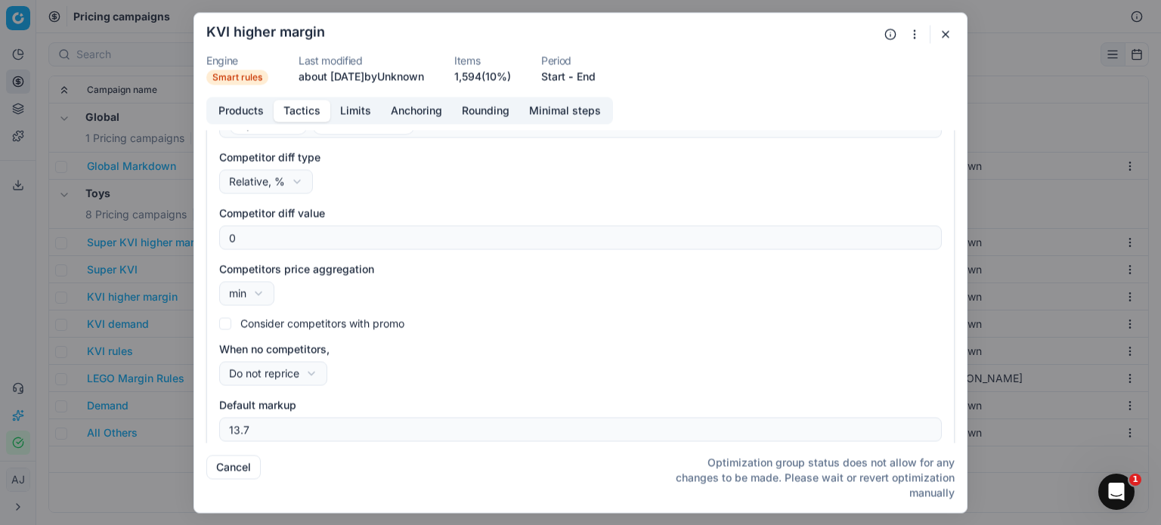
scroll to position [208, 0]
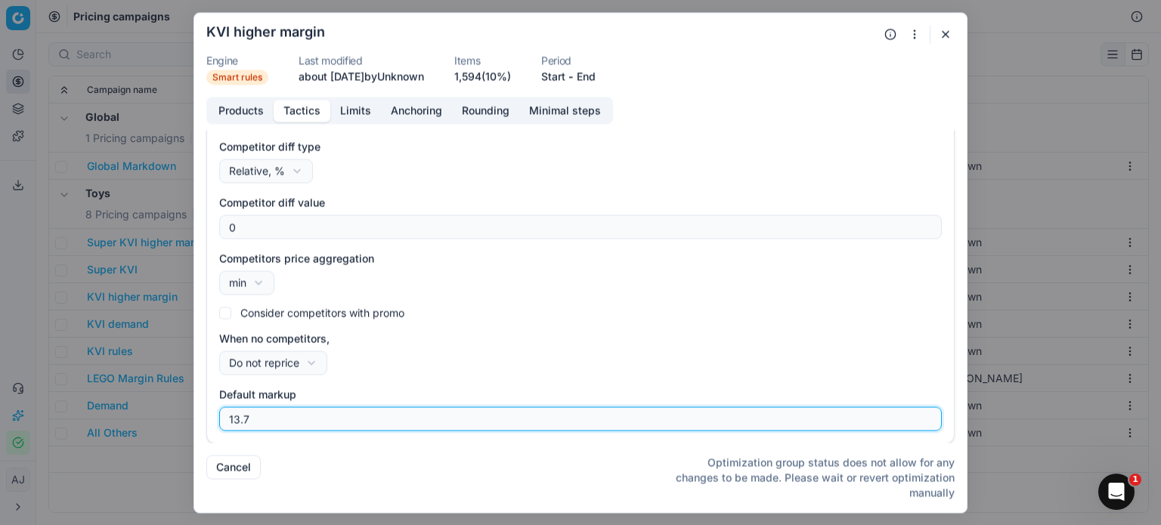
click at [314, 417] on input "13.7" at bounding box center [580, 418] width 709 height 23
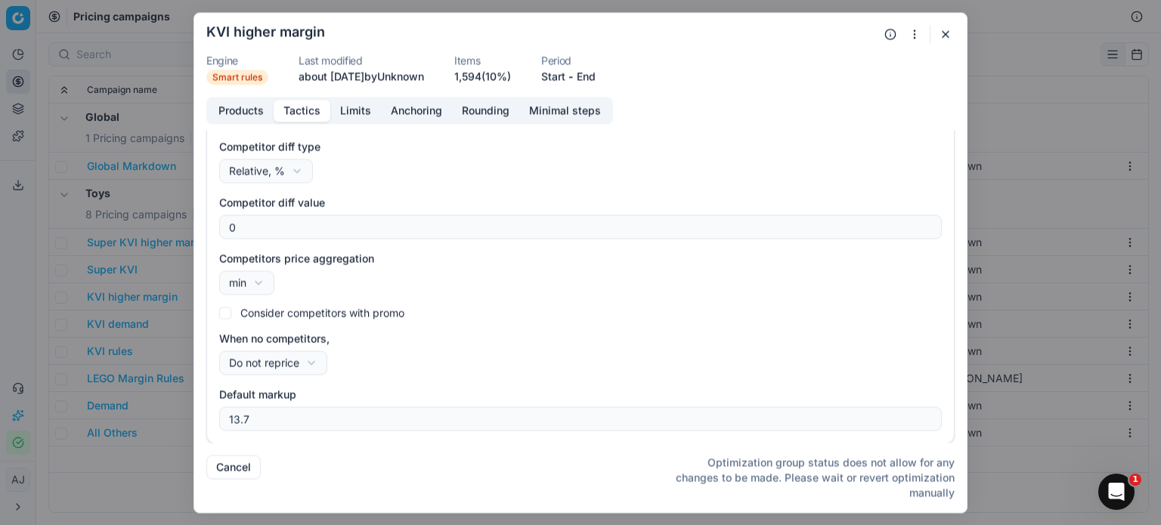
click at [919, 389] on label "Default markup" at bounding box center [580, 394] width 723 height 15
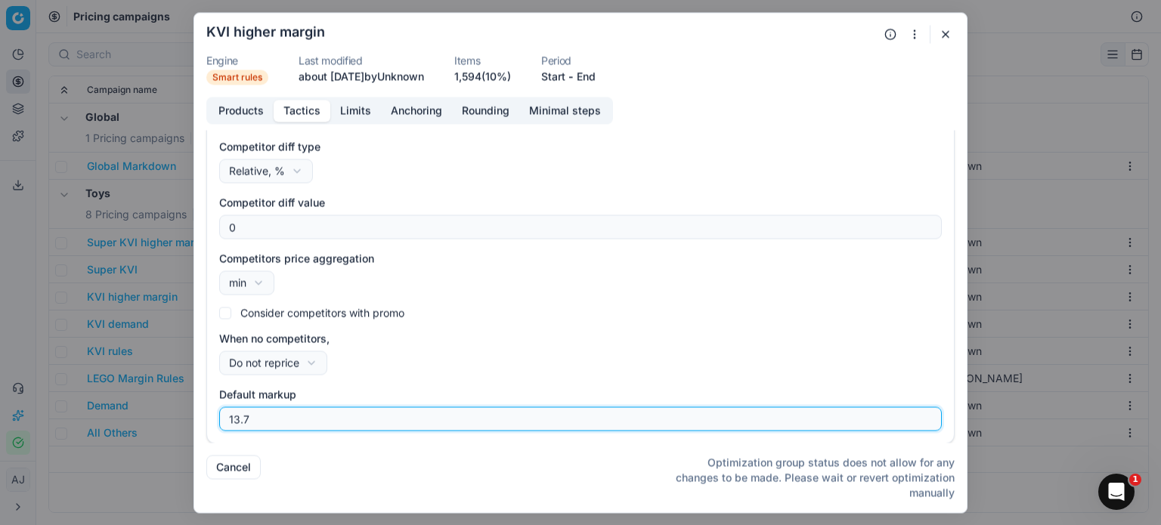
click at [919, 407] on input "13.7" at bounding box center [580, 418] width 709 height 23
click at [345, 417] on input "13.7" at bounding box center [580, 418] width 709 height 23
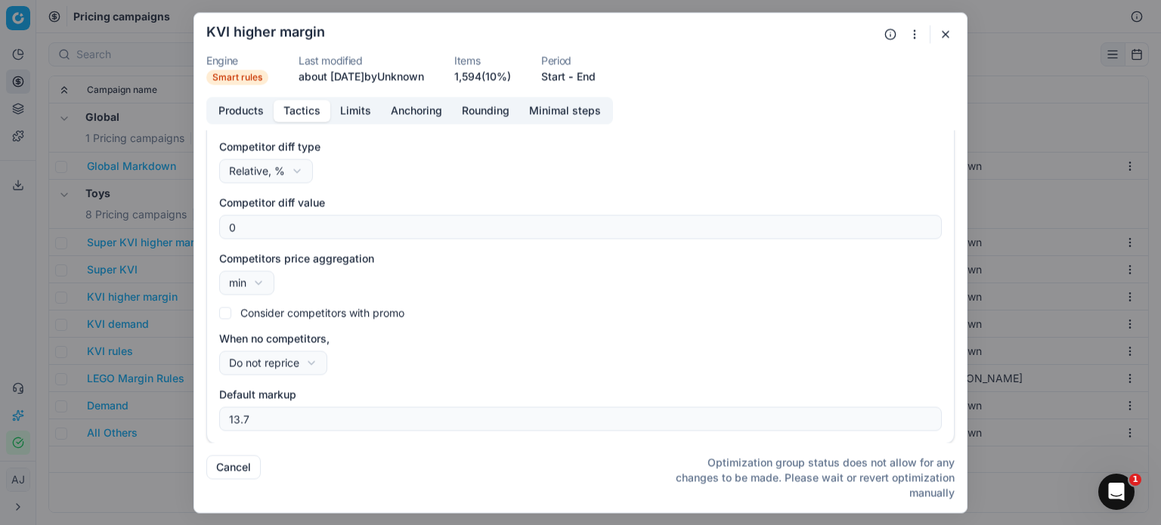
click at [918, 377] on div "Competitors Toysrus-ZA [DOMAIN_NAME] Competitor diff type Relative, % Relative,…" at bounding box center [580, 257] width 723 height 348
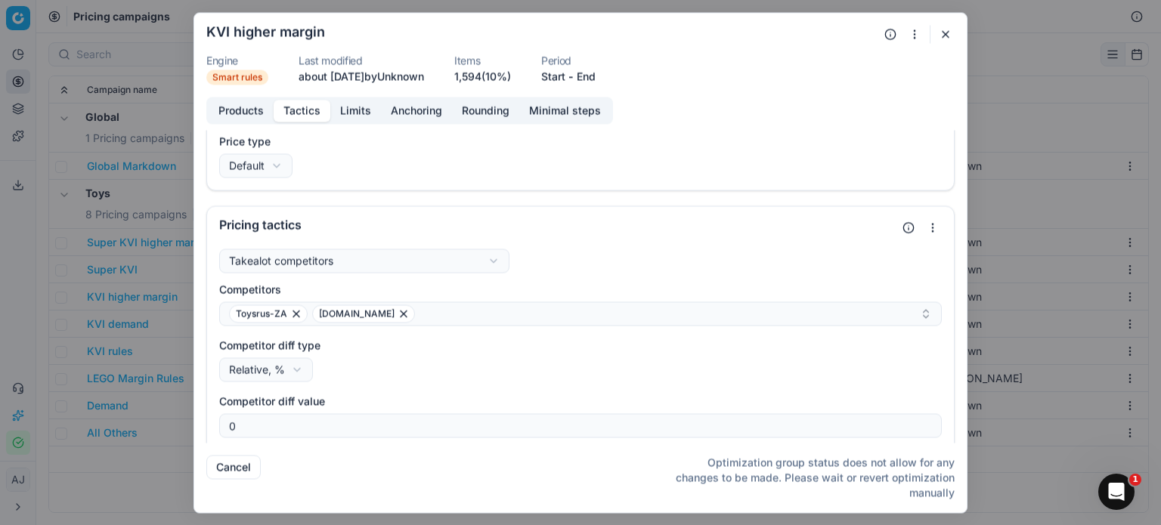
scroll to position [0, 0]
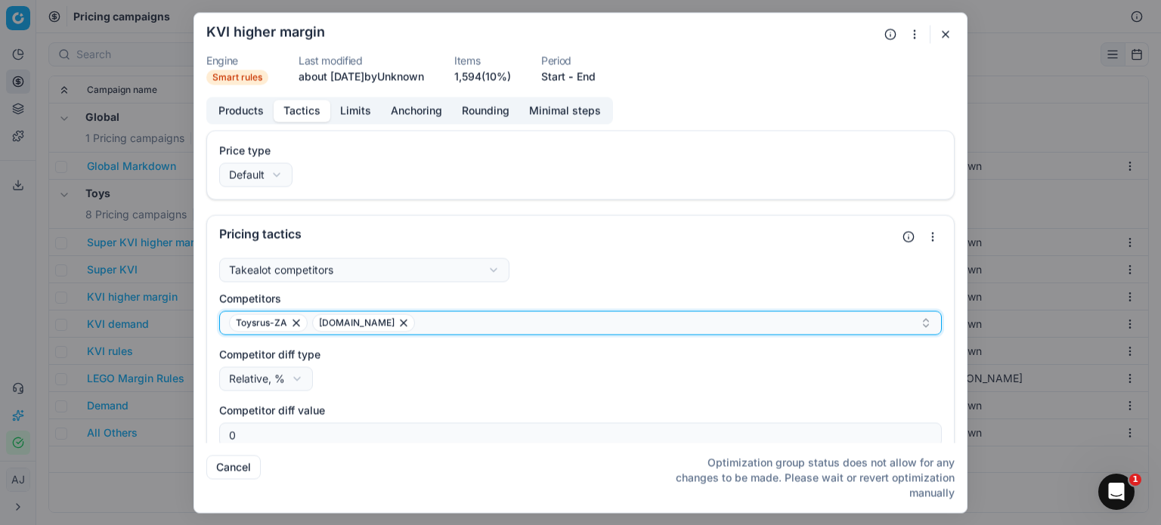
click at [717, 320] on div "Toysrus-ZA [DOMAIN_NAME]" at bounding box center [574, 323] width 691 height 18
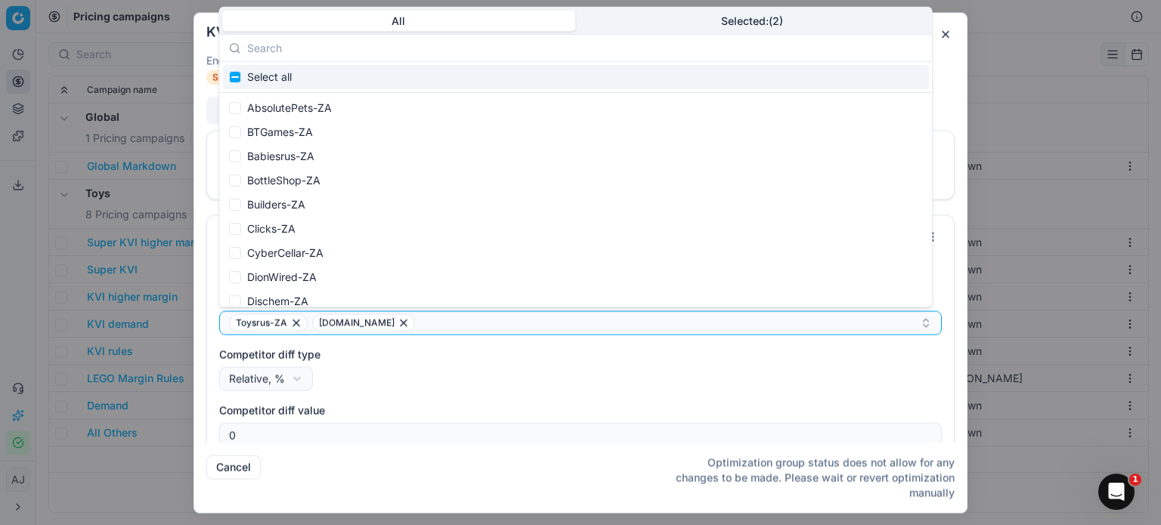
scroll to position [208, 0]
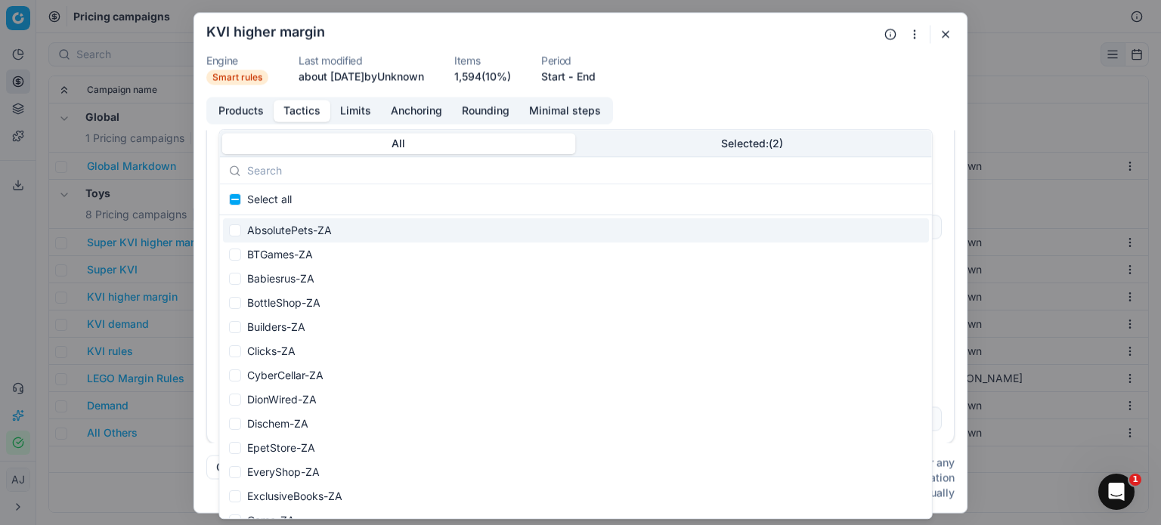
click at [1030, 211] on div "We are saving PC settings. Please wait, it should take a few minutes KVI higher…" at bounding box center [580, 262] width 1161 height 525
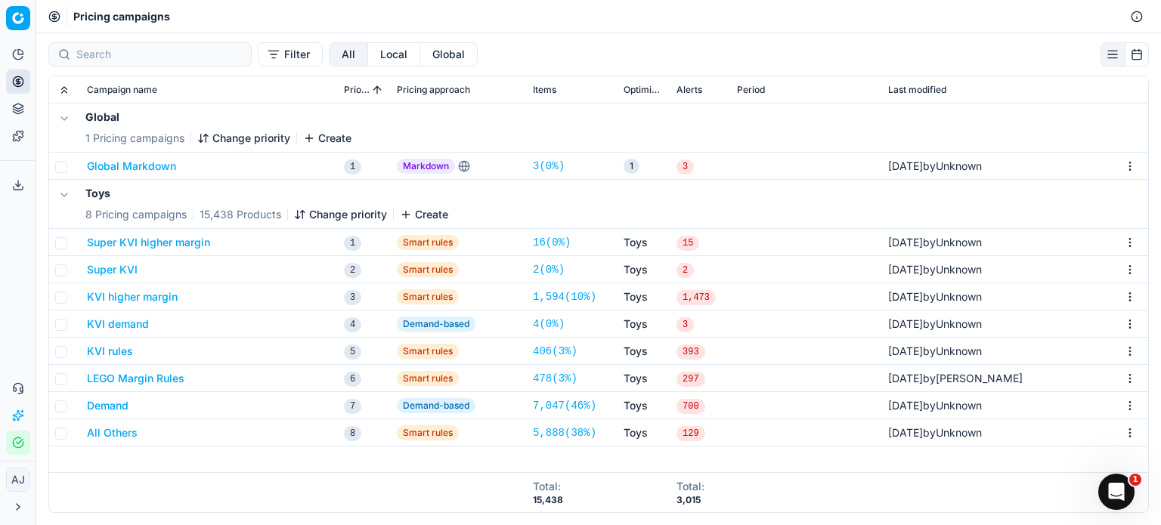
click at [139, 296] on button "KVI higher margin" at bounding box center [132, 297] width 91 height 15
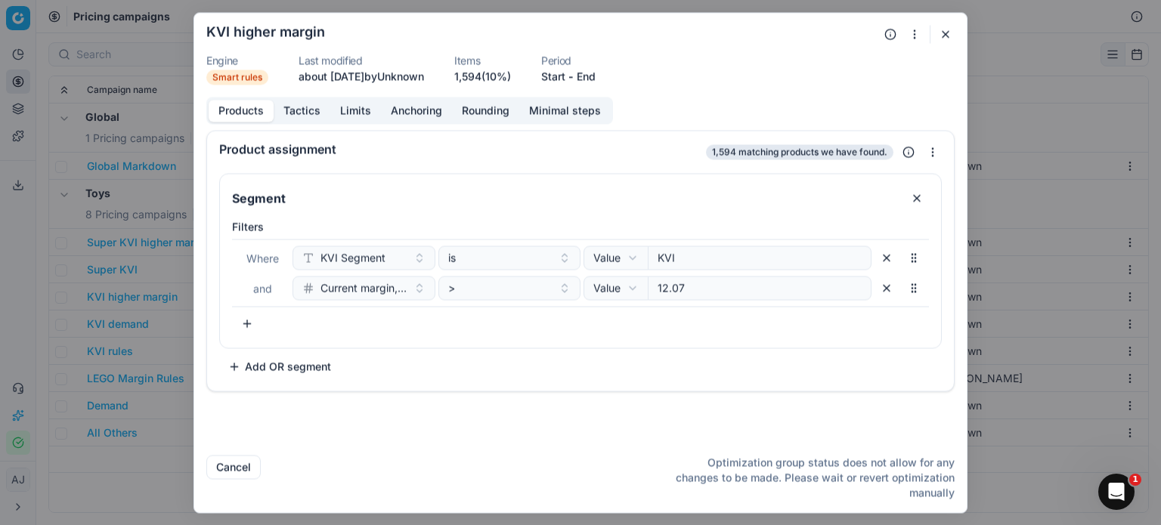
click at [354, 110] on button "Limits" at bounding box center [355, 111] width 51 height 22
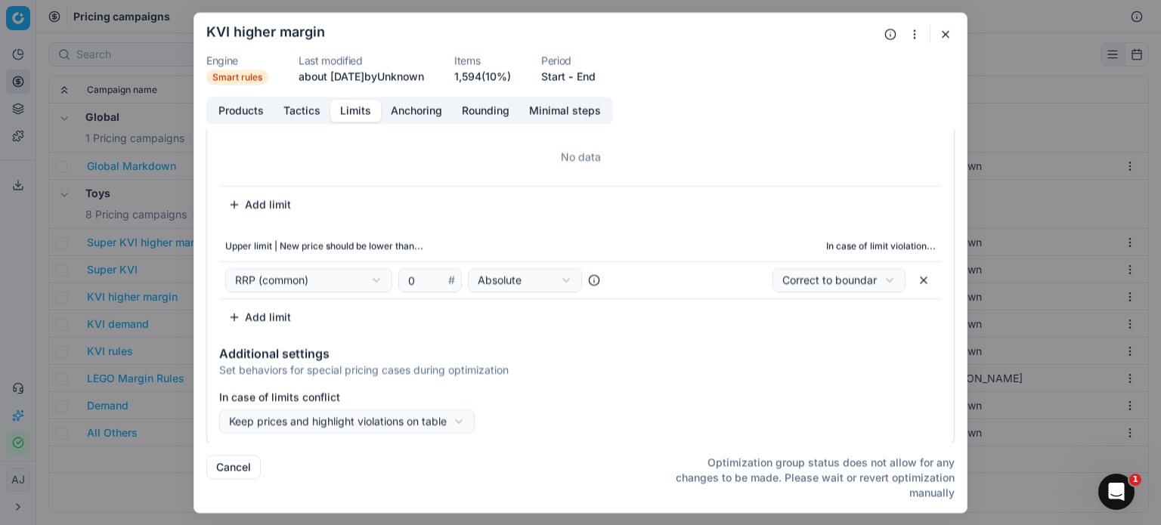
scroll to position [79, 0]
click at [302, 108] on button "Tactics" at bounding box center [302, 111] width 57 height 22
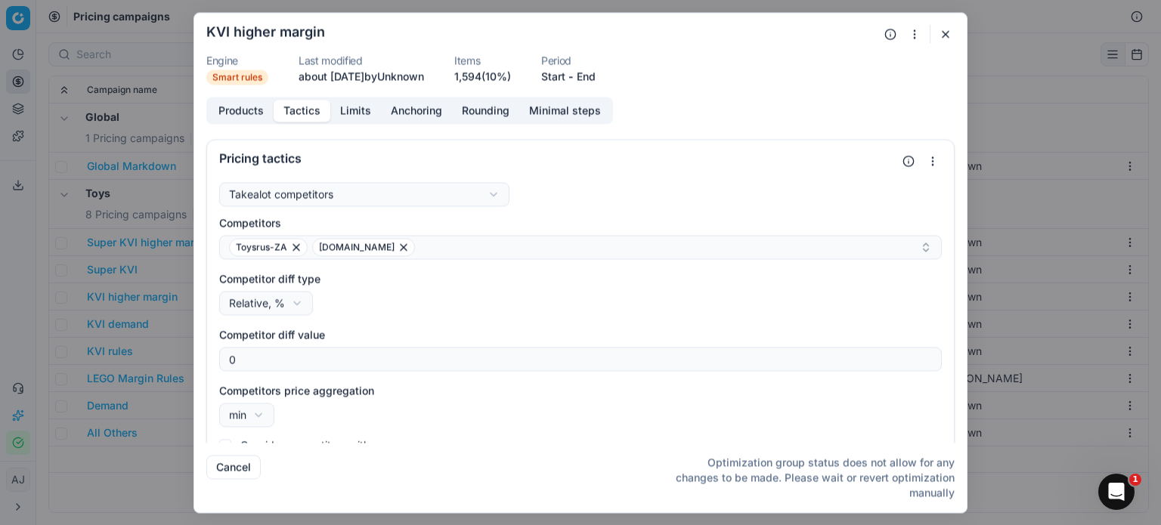
scroll to position [208, 0]
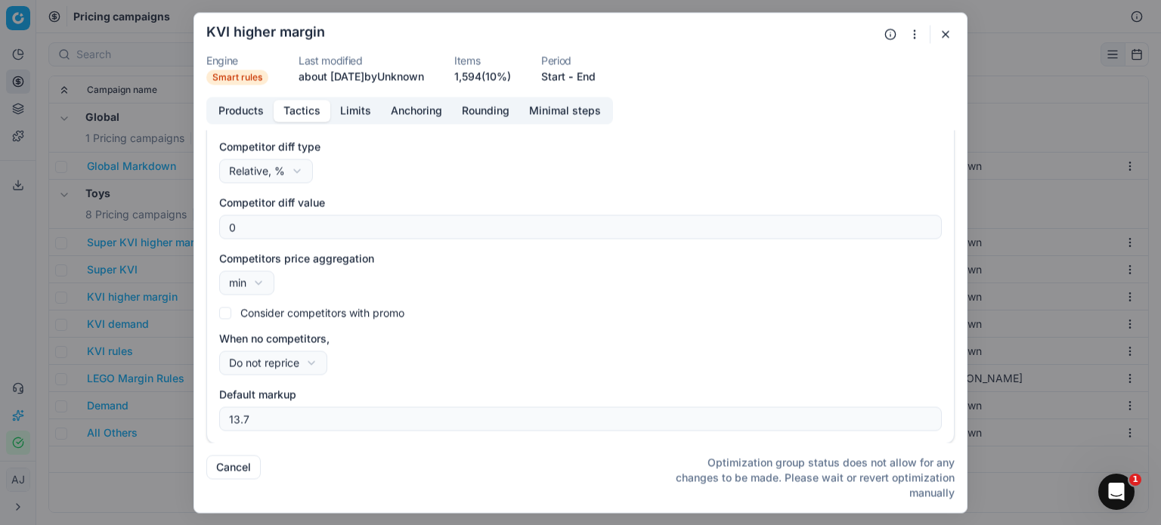
click at [314, 362] on div "We are saving PC settings. Please wait, it should take a few minutes KVI higher…" at bounding box center [580, 262] width 1161 height 525
select select "default_markup"
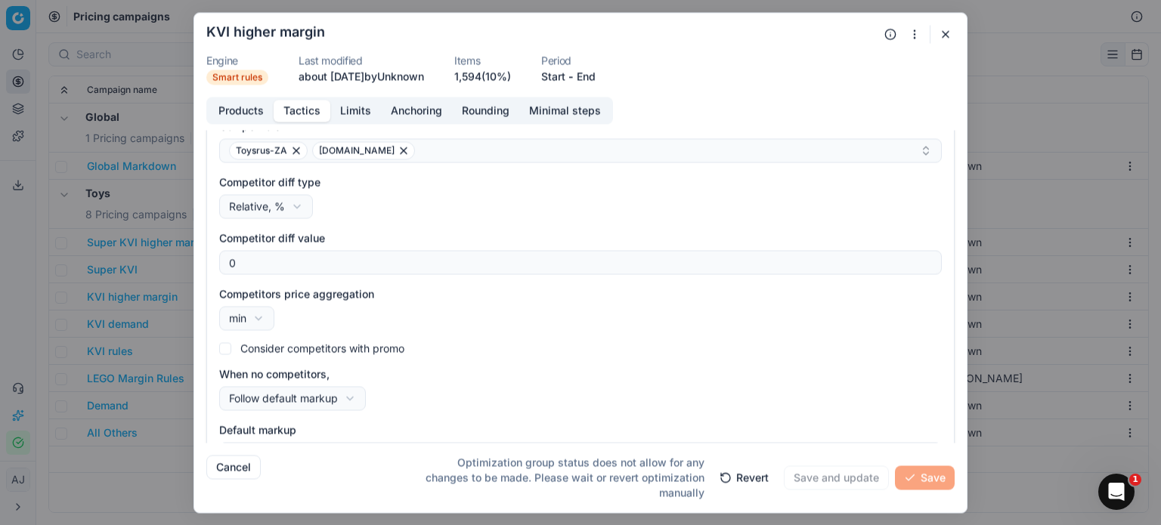
scroll to position [57, 0]
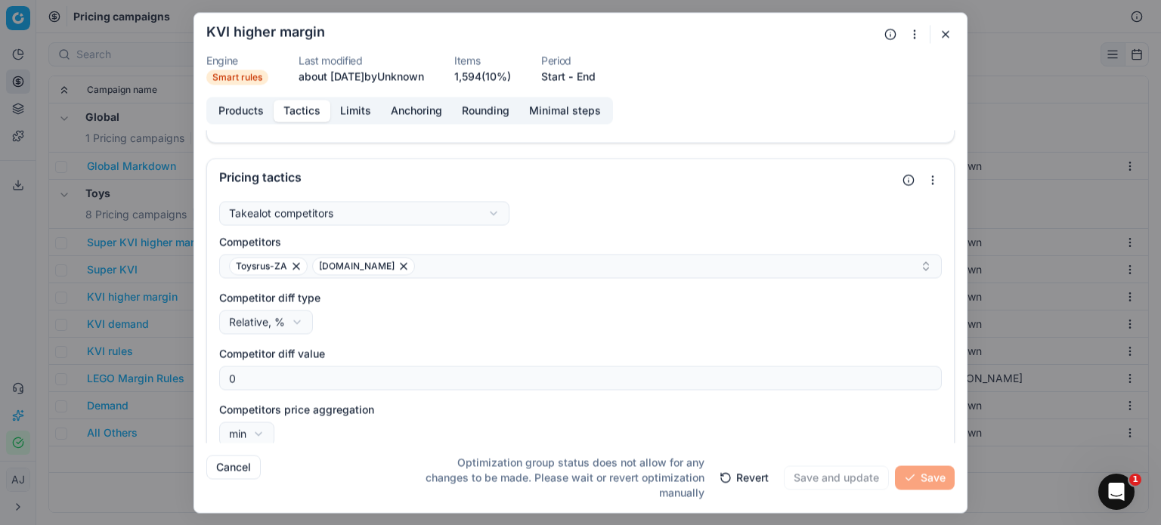
click at [230, 110] on button "Products" at bounding box center [241, 111] width 65 height 22
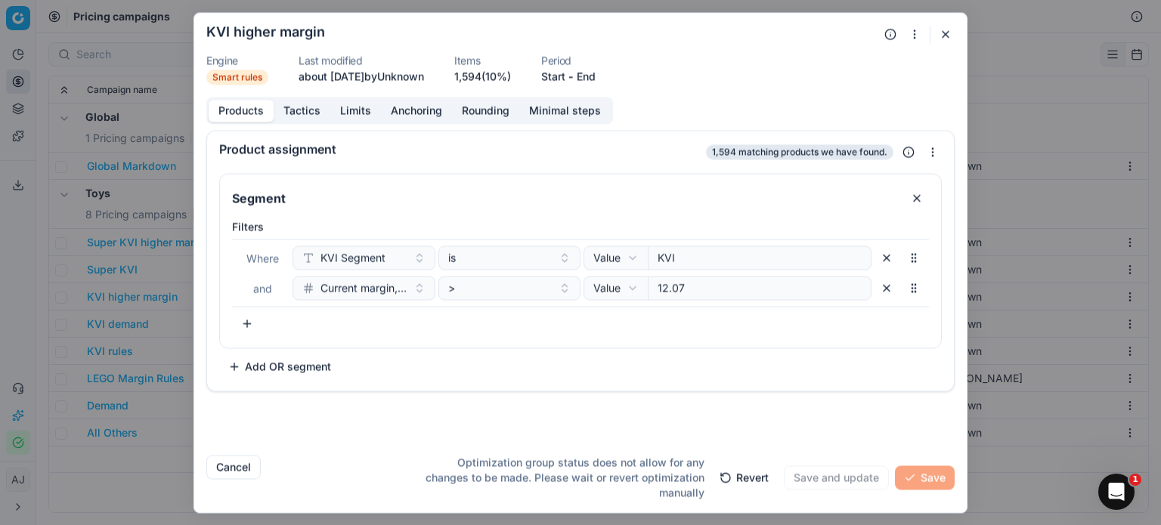
click at [308, 108] on button "Tactics" at bounding box center [302, 111] width 57 height 22
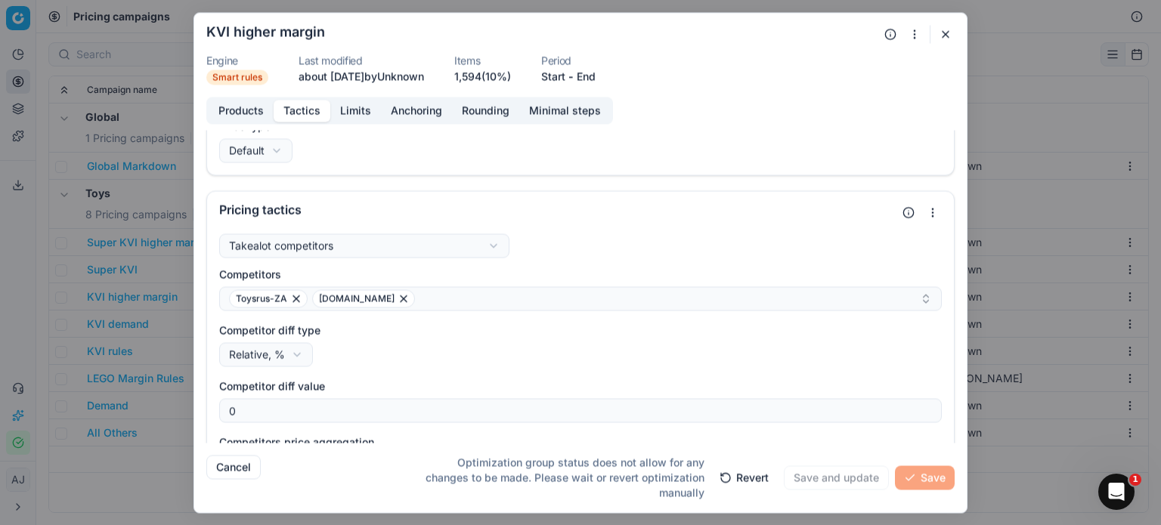
scroll to position [0, 0]
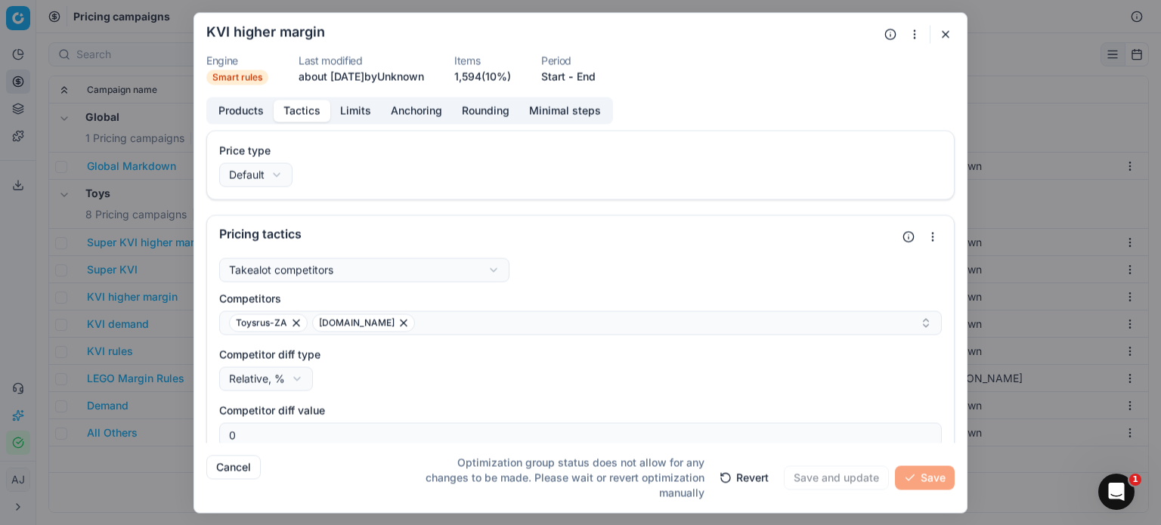
click at [270, 181] on div "We are saving PC settings. Please wait, it should take a few minutes KVI higher…" at bounding box center [580, 262] width 1161 height 525
click at [337, 171] on div "We are saving PC settings. Please wait, it should take a few minutes KVI higher…" at bounding box center [580, 262] width 1161 height 525
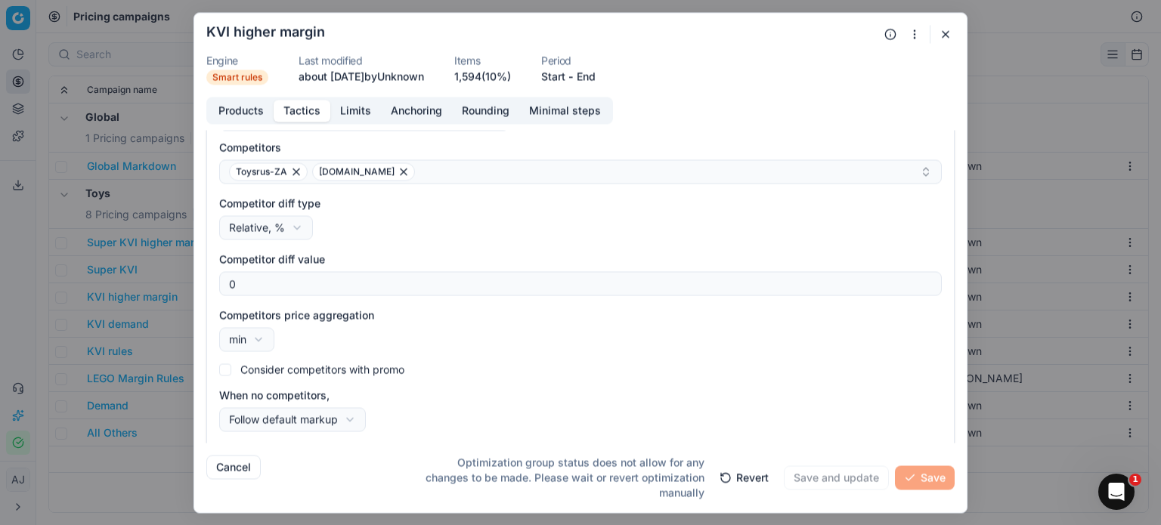
scroll to position [208, 0]
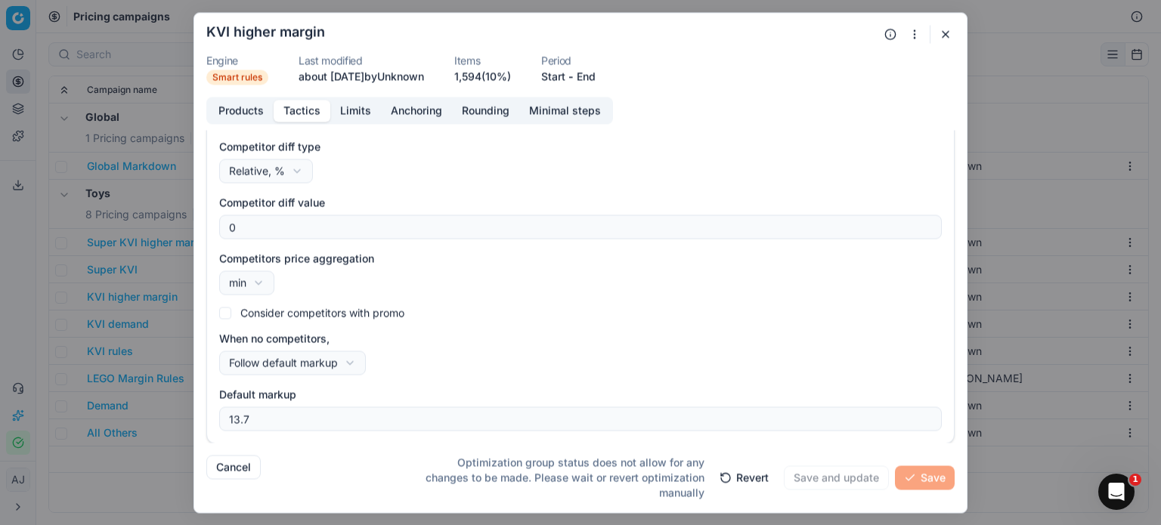
click at [348, 111] on button "Limits" at bounding box center [355, 111] width 51 height 22
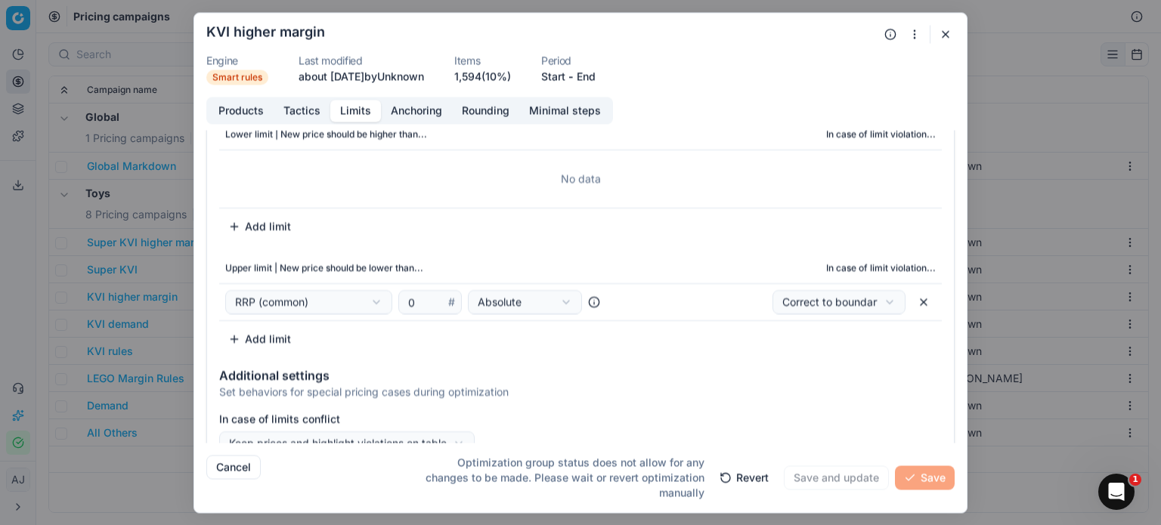
scroll to position [79, 0]
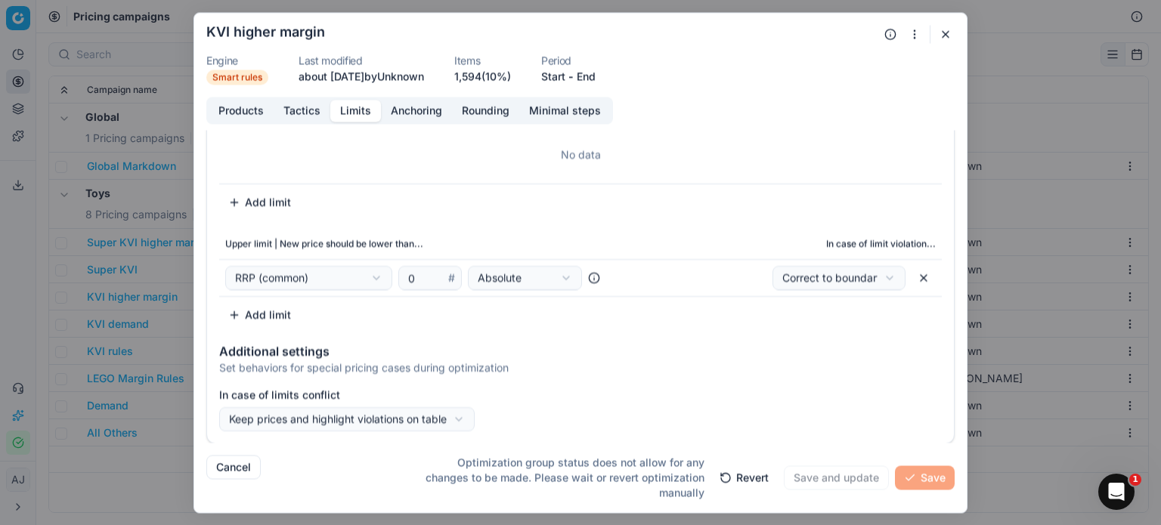
click at [433, 109] on button "Anchoring" at bounding box center [416, 111] width 71 height 22
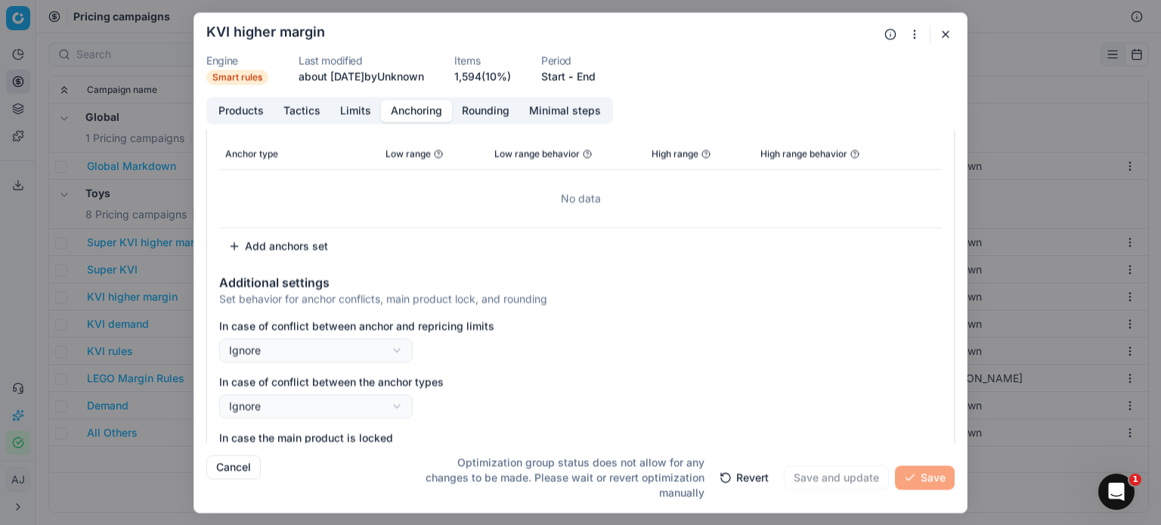
scroll to position [0, 0]
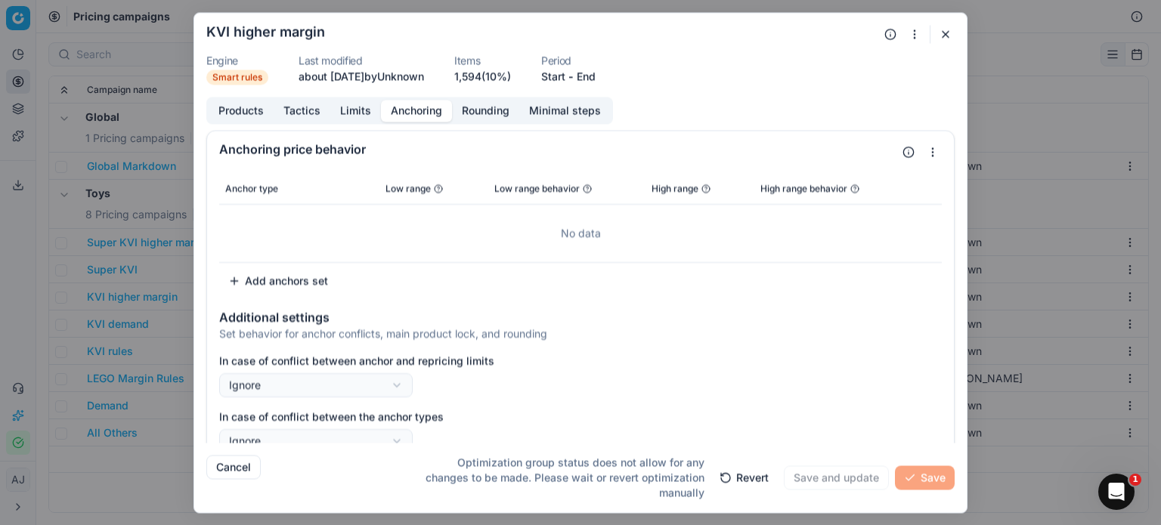
click at [480, 108] on button "Rounding" at bounding box center [485, 111] width 67 height 22
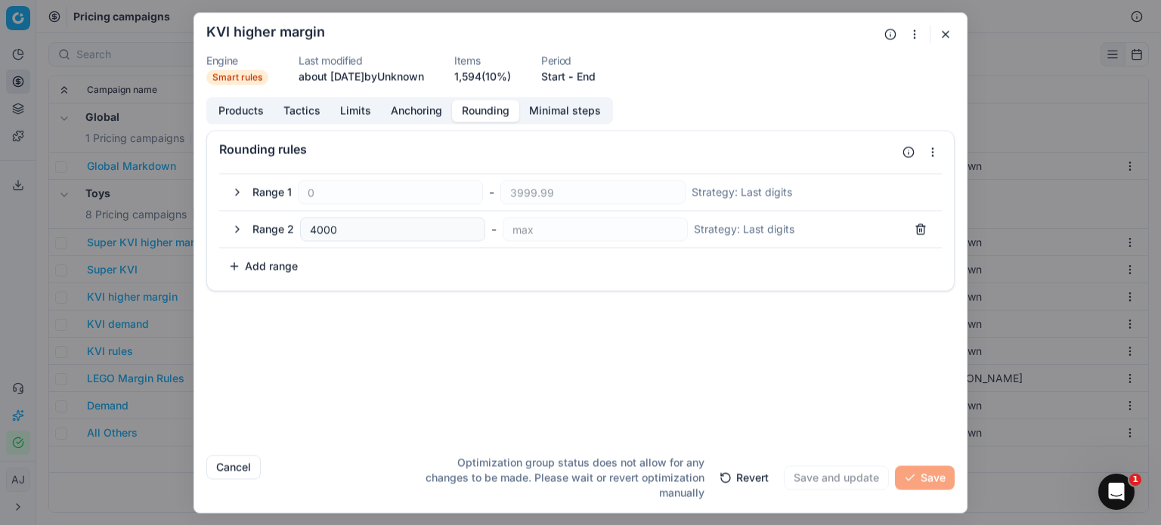
click at [423, 107] on button "Anchoring" at bounding box center [416, 111] width 71 height 22
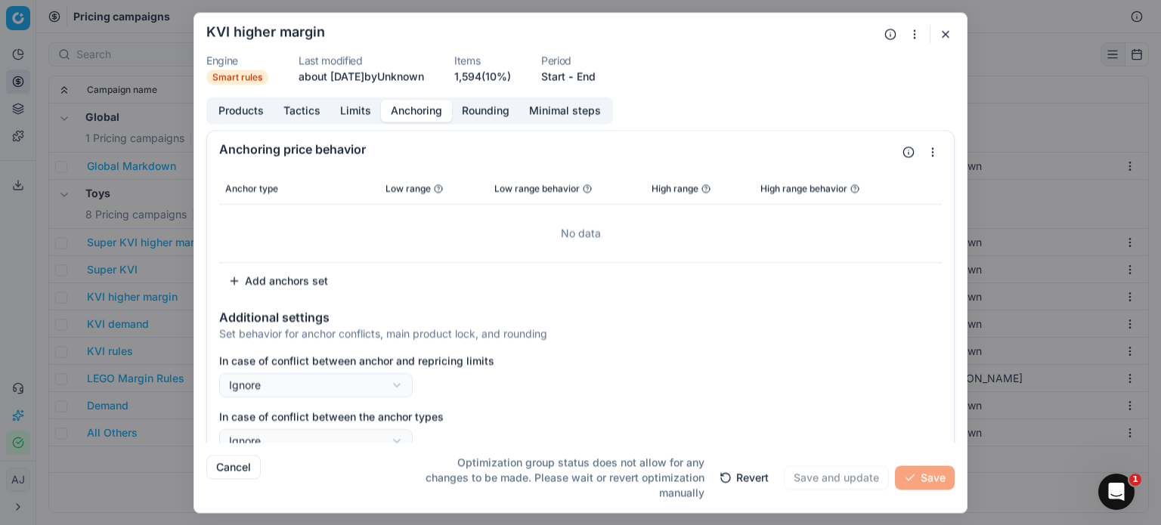
click at [336, 107] on button "Limits" at bounding box center [355, 111] width 51 height 22
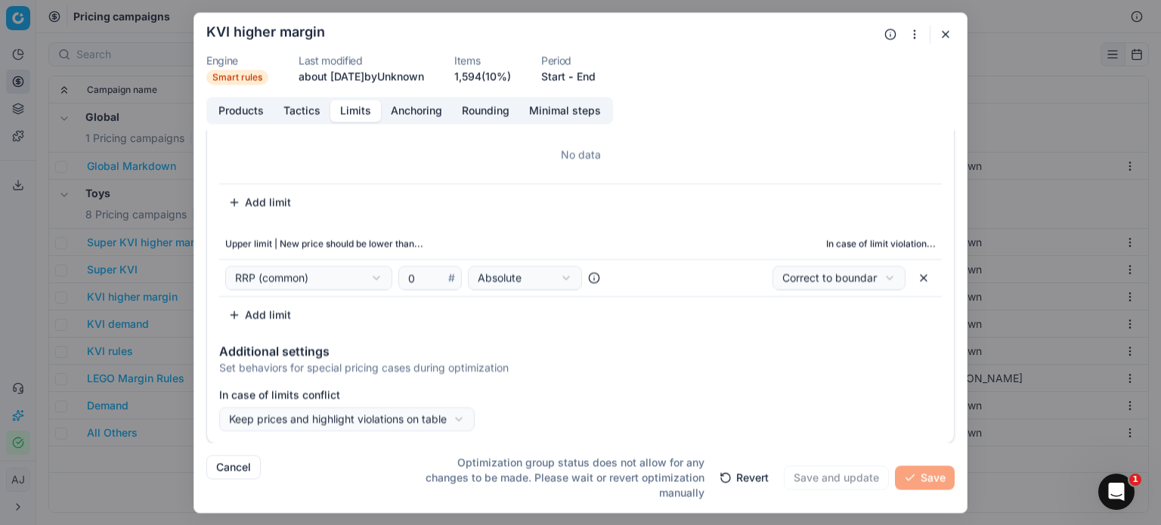
click at [311, 107] on button "Tactics" at bounding box center [302, 111] width 57 height 22
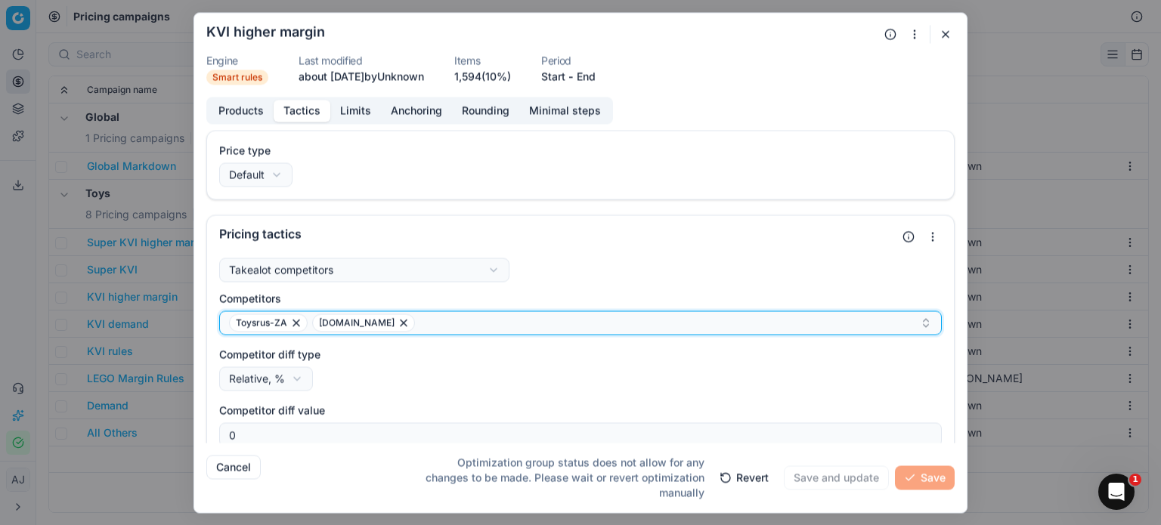
click at [920, 326] on icon "button" at bounding box center [926, 323] width 12 height 12
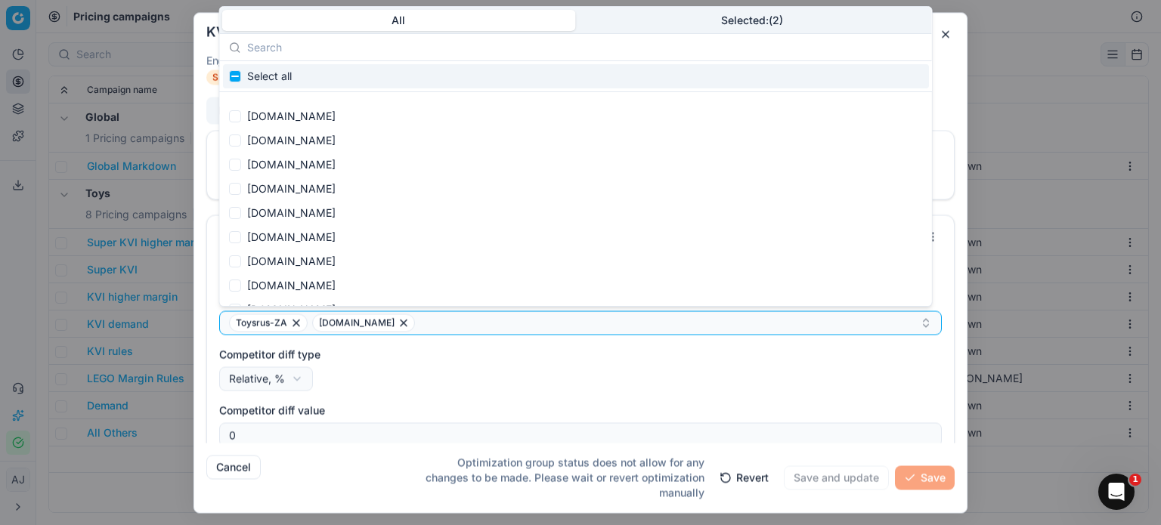
scroll to position [1025, 0]
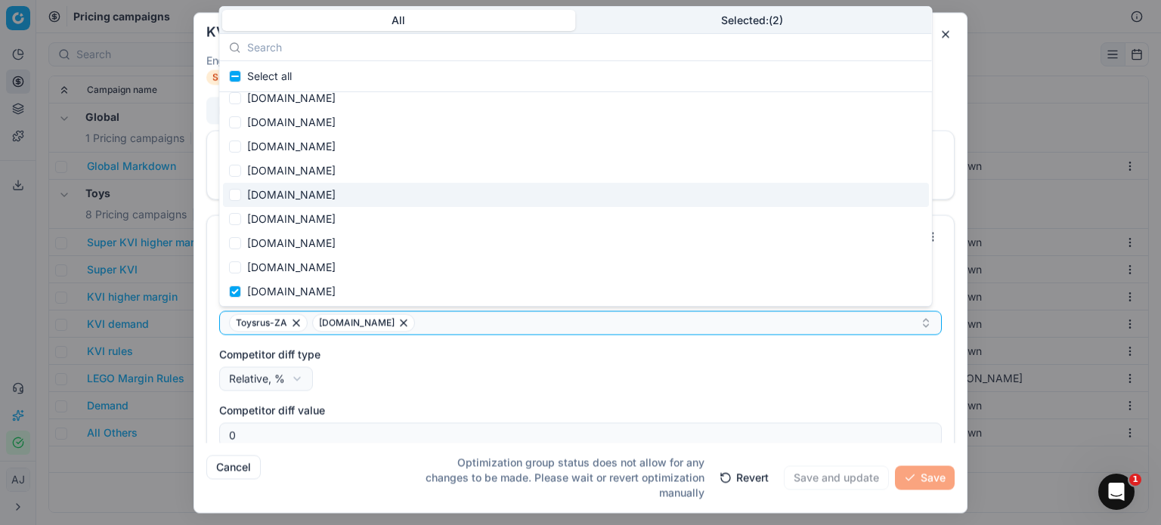
click at [1027, 64] on body "Pricing platform Analytics Pricing Product portfolio Templates Export service 0…" at bounding box center [580, 262] width 1161 height 525
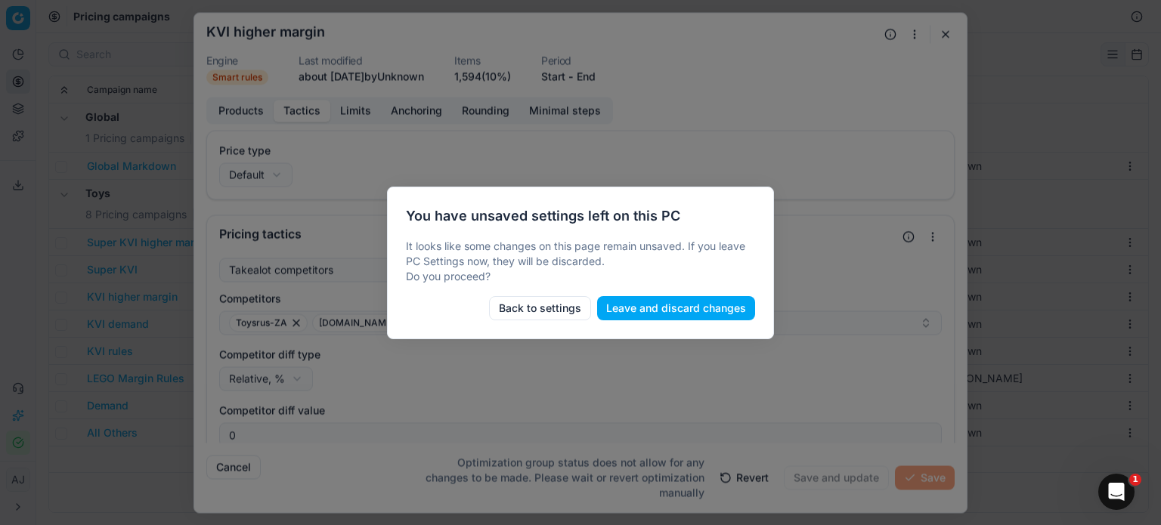
click at [562, 303] on button "Back to settings" at bounding box center [540, 308] width 102 height 24
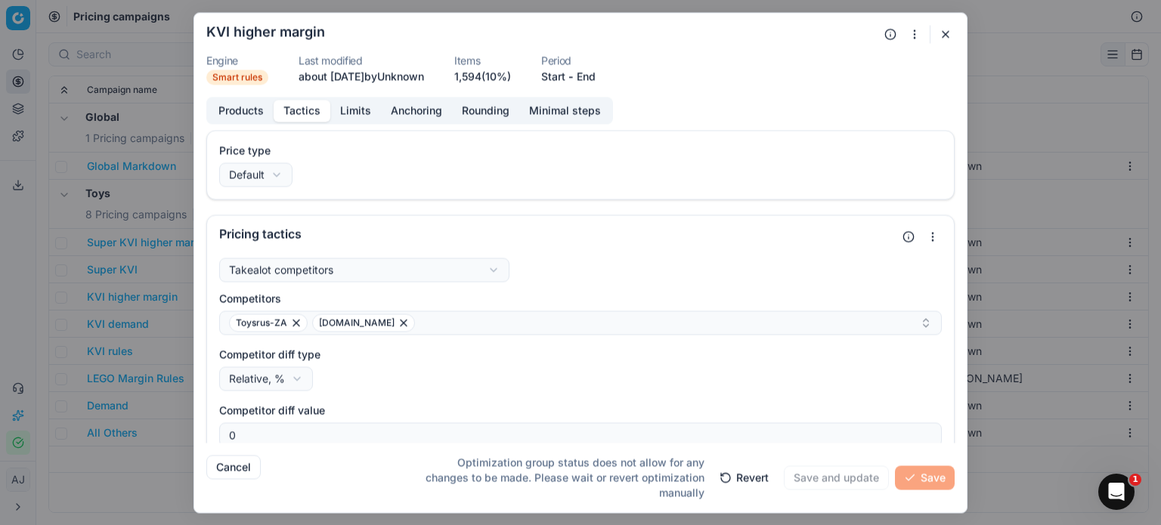
click at [241, 104] on button "Products" at bounding box center [241, 111] width 65 height 22
